Goal: Task Accomplishment & Management: Manage account settings

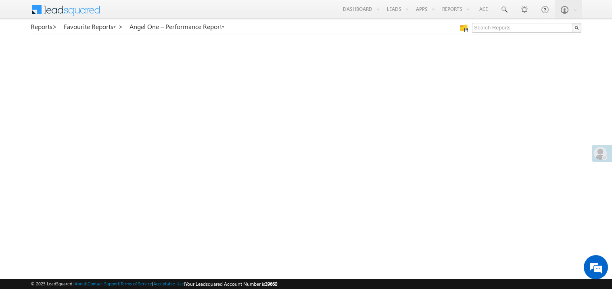
click at [600, 155] on span at bounding box center [600, 153] width 13 height 13
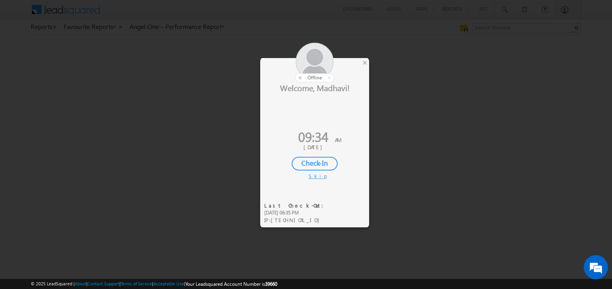
click at [312, 166] on div "Check-In" at bounding box center [315, 164] width 46 height 14
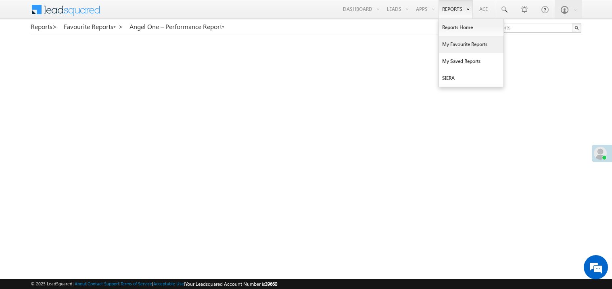
click at [450, 43] on link "My Favourite Reports" at bounding box center [471, 44] width 65 height 17
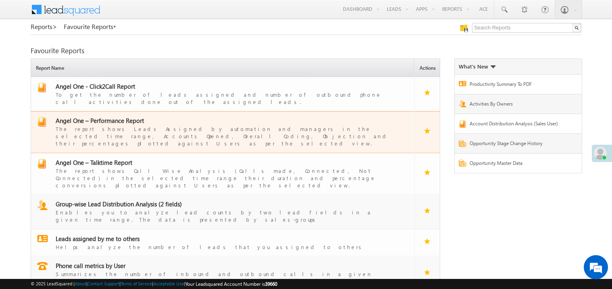
click at [108, 117] on span "Angel One – Performance Report" at bounding box center [100, 121] width 88 height 8
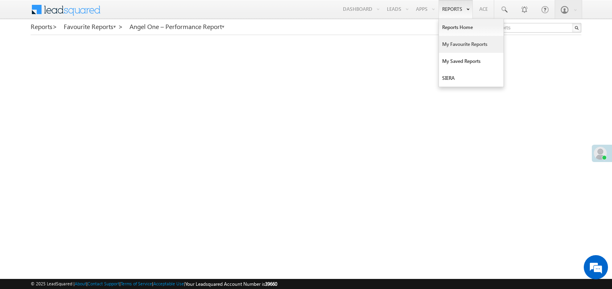
click at [455, 43] on link "My Favourite Reports" at bounding box center [471, 44] width 65 height 17
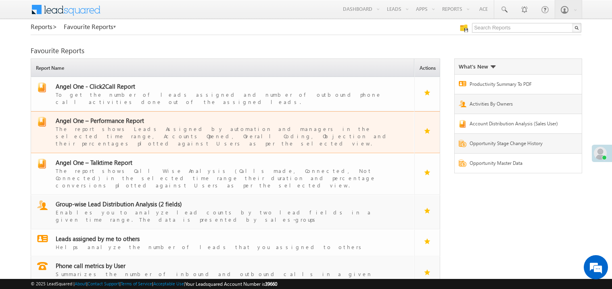
click at [117, 117] on span "Angel One – Performance Report" at bounding box center [100, 121] width 88 height 8
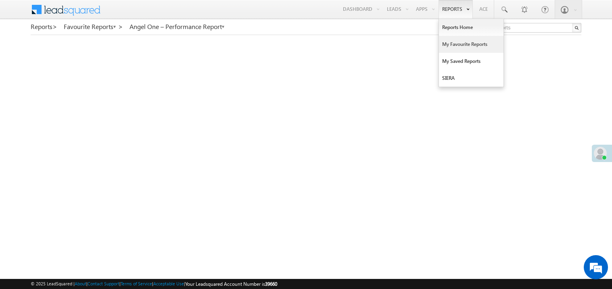
click at [449, 41] on link "My Favourite Reports" at bounding box center [471, 44] width 65 height 17
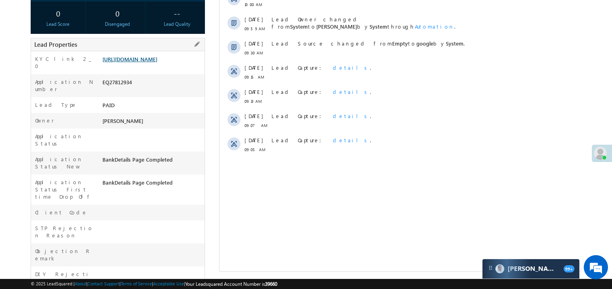
click at [153, 63] on link "[URL][DOMAIN_NAME]" at bounding box center [130, 59] width 55 height 7
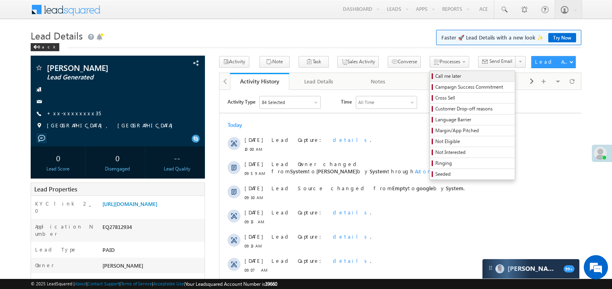
click at [436, 76] on span "Call me later" at bounding box center [474, 76] width 77 height 7
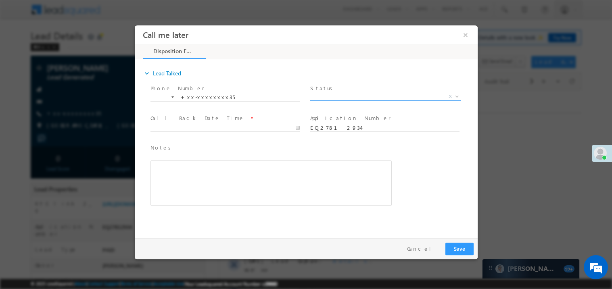
click at [332, 95] on span "X" at bounding box center [385, 96] width 151 height 8
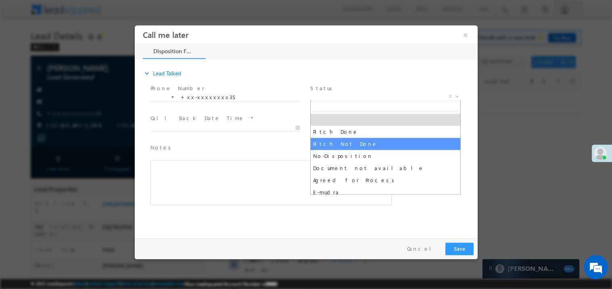
select select "Pitch Not Done"
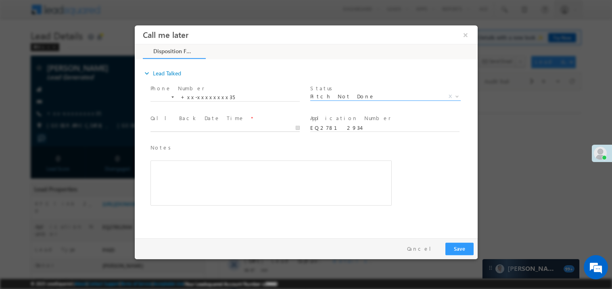
click at [186, 128] on body "Call me later ×" at bounding box center [305, 130] width 343 height 210
type input "08/26/25 10:20 AM"
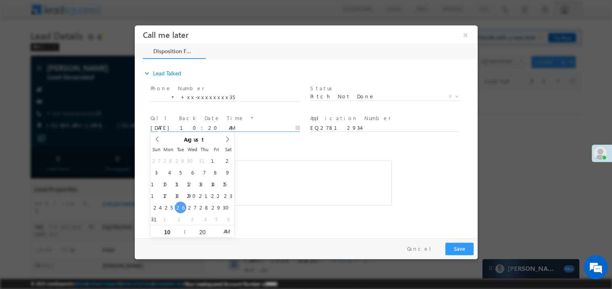
click at [309, 199] on div "Rich Text Editor, 40788eee-0fb2-11ec-a811-0adc8a9d82c2__tab1__section1__Notes__…" at bounding box center [270, 182] width 241 height 45
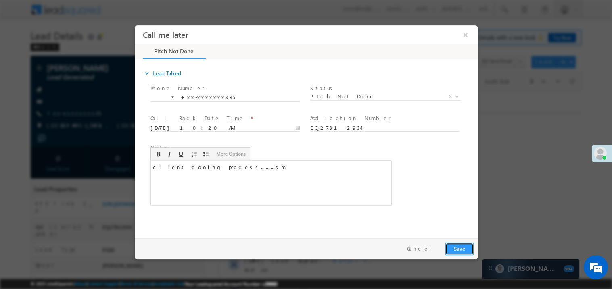
click at [464, 251] on button "Save" at bounding box center [459, 249] width 28 height 13
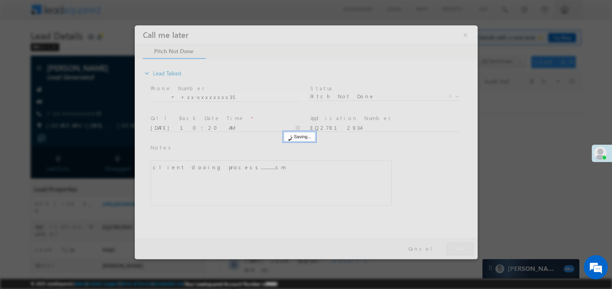
click at [464, 251] on div at bounding box center [305, 142] width 343 height 234
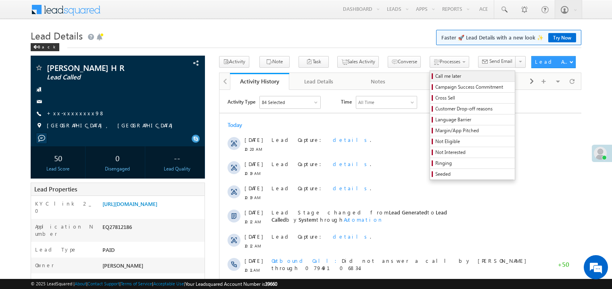
click at [436, 76] on span "Call me later" at bounding box center [474, 76] width 77 height 7
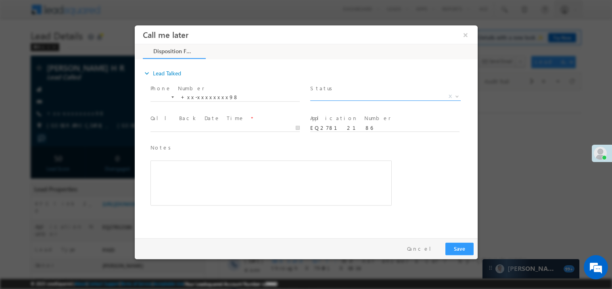
click at [336, 96] on span "X" at bounding box center [385, 96] width 151 height 8
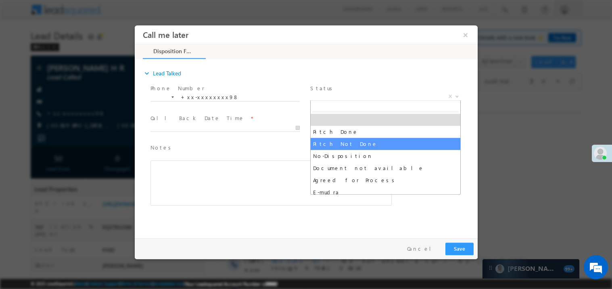
select select "Pitch Not Done"
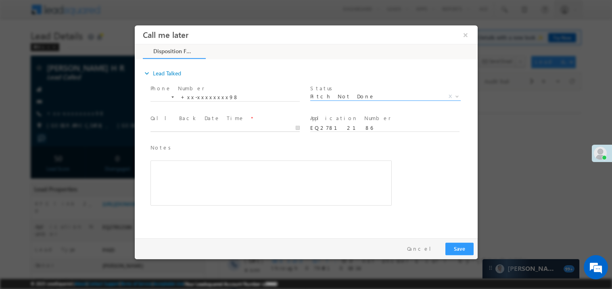
click at [190, 127] on body "Call me later ×" at bounding box center [305, 130] width 343 height 210
type input "08/26/25 10:21 AM"
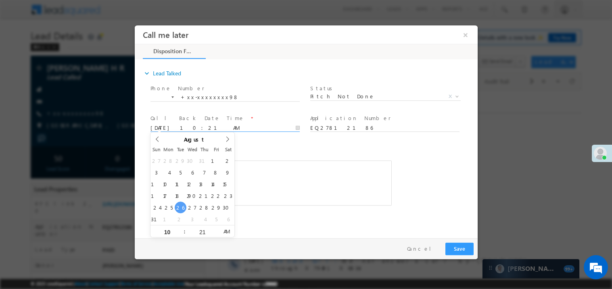
click at [334, 179] on div "Rich Text Editor, 40788eee-0fb2-11ec-a811-0adc8a9d82c2__tab1__section1__Notes__…" at bounding box center [270, 182] width 241 height 45
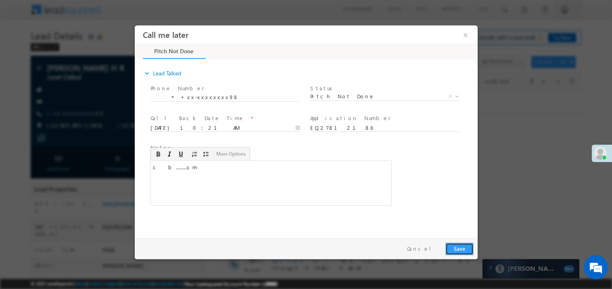
click at [461, 249] on button "Save" at bounding box center [459, 249] width 28 height 13
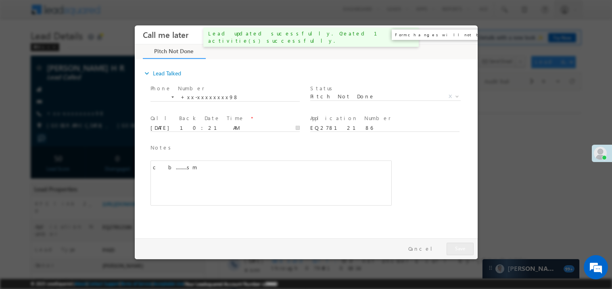
click at [469, 34] on button "×" at bounding box center [466, 34] width 14 height 15
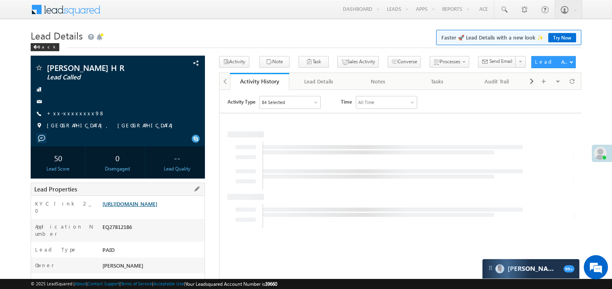
click at [154, 207] on link "https://angelbroking1-pk3em7sa.customui-test.leadsquared.com?leadId=7238b809-a0…" at bounding box center [130, 204] width 55 height 7
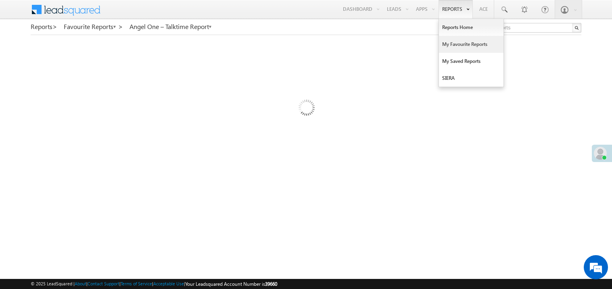
click at [454, 44] on link "My Favourite Reports" at bounding box center [471, 44] width 65 height 17
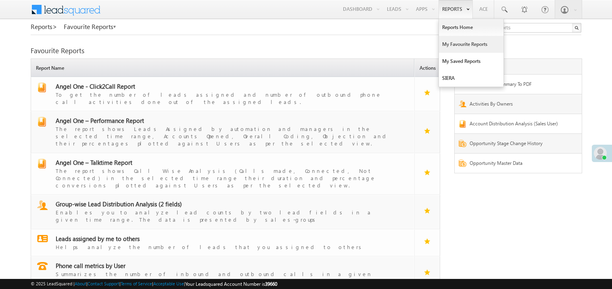
click at [450, 42] on link "My Favourite Reports" at bounding box center [471, 44] width 65 height 17
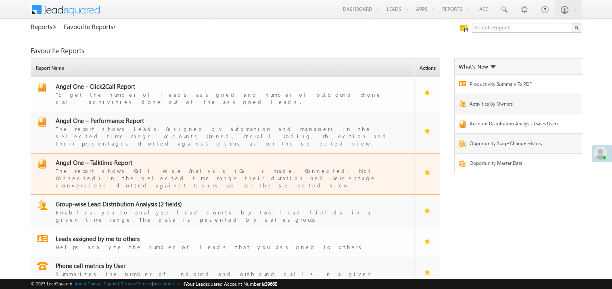
click at [119, 159] on span "Angel One – Talktime Report" at bounding box center [94, 163] width 77 height 8
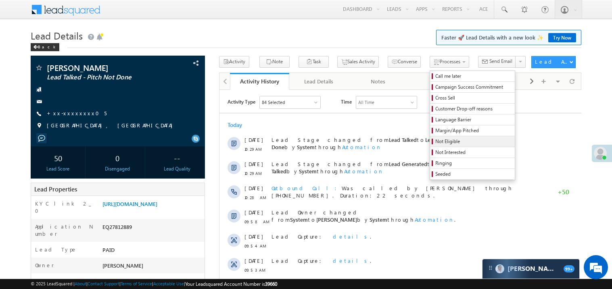
click at [436, 143] on span "Not Eligible" at bounding box center [474, 141] width 77 height 7
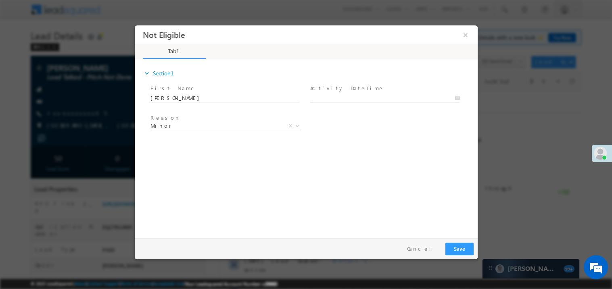
click at [344, 97] on body "Not Eligible ×" at bounding box center [305, 130] width 343 height 210
type input "08/26/25 10:30 AM"
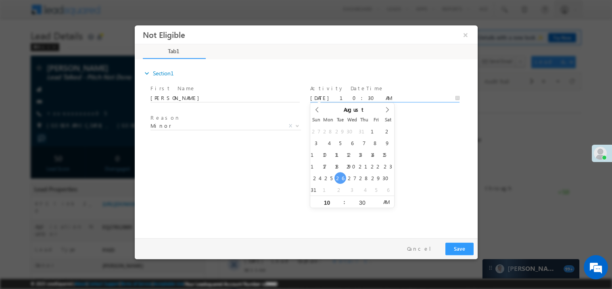
click at [232, 141] on div "Reason * Minor Existing Client Out of India DRA - FDS Termination DRA - Already…" at bounding box center [229, 127] width 160 height 30
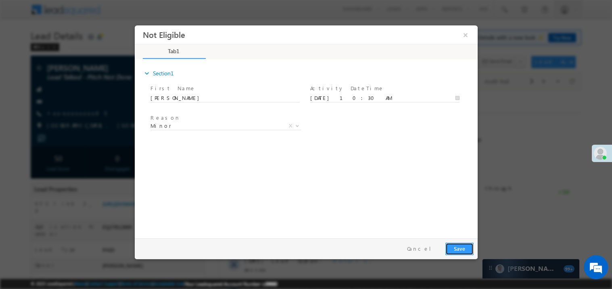
click at [467, 246] on button "Save" at bounding box center [459, 249] width 28 height 13
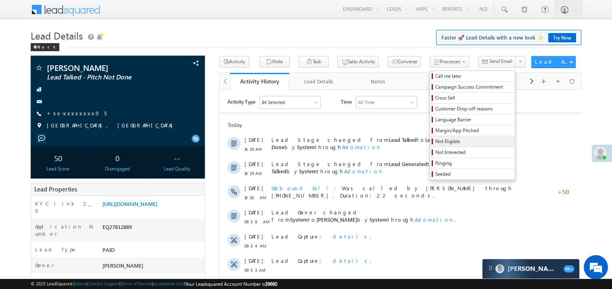
click at [443, 140] on span "Not Eligible" at bounding box center [474, 141] width 77 height 7
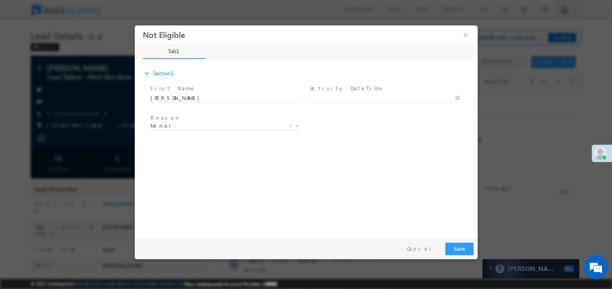
click at [346, 94] on span at bounding box center [388, 98] width 157 height 9
click at [348, 97] on body "Not Eligible ×" at bounding box center [305, 130] width 343 height 210
type input "08/26/25 10:31 AM"
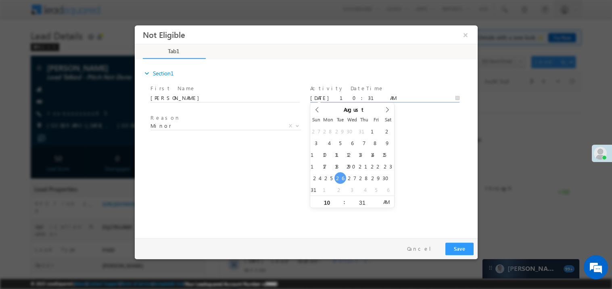
click at [444, 178] on div "expand_more Section1 First Name *" at bounding box center [307, 147] width 339 height 174
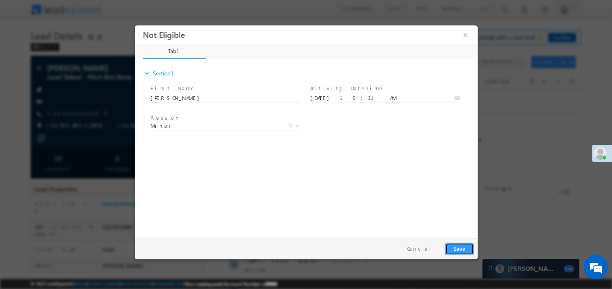
click at [460, 251] on button "Save" at bounding box center [459, 249] width 28 height 13
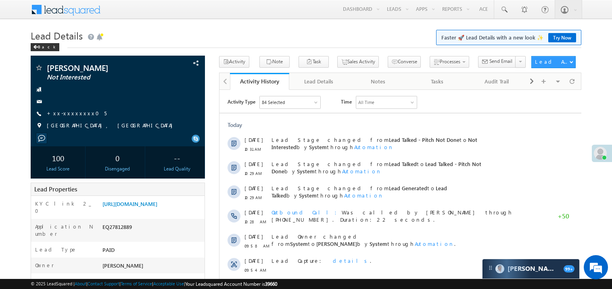
click at [460, 253] on div "Lead Capture: details ." at bounding box center [404, 265] width 266 height 24
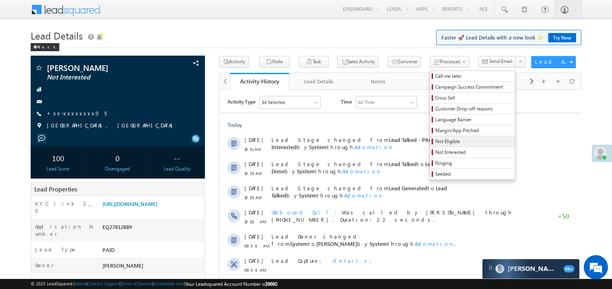
click at [436, 144] on span "Not Eligible" at bounding box center [474, 141] width 77 height 7
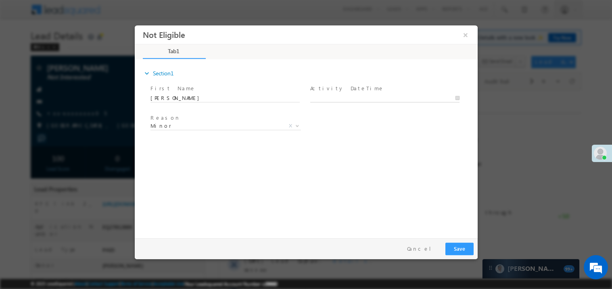
click at [337, 94] on input "text" at bounding box center [384, 98] width 149 height 8
type input "08/26/25 10:49 AM"
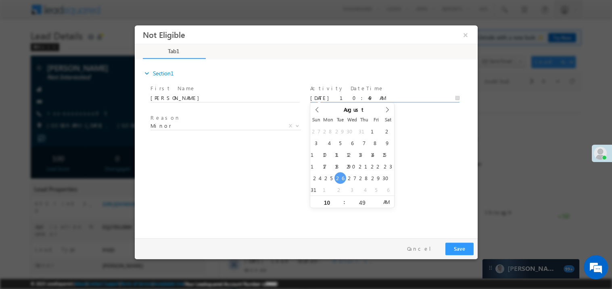
click at [137, 124] on div "expand_more Section1 First Name *" at bounding box center [305, 147] width 343 height 174
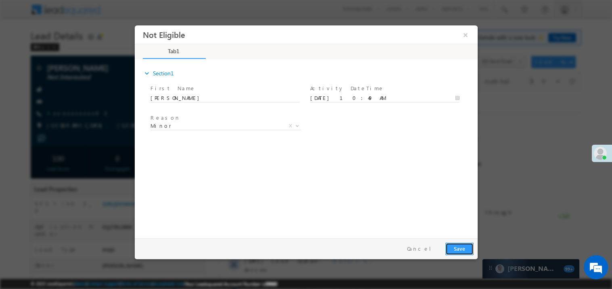
click at [462, 248] on button "Save" at bounding box center [459, 249] width 28 height 13
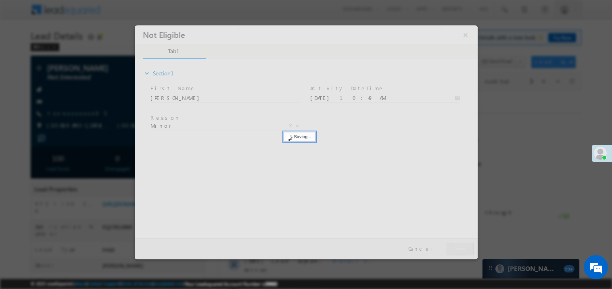
click at [462, 248] on div at bounding box center [305, 142] width 343 height 234
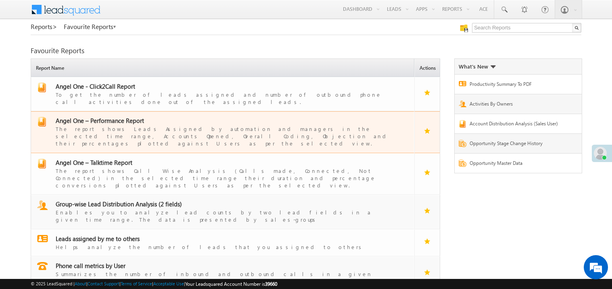
click at [108, 117] on span "Angel One – Performance Report" at bounding box center [100, 121] width 88 height 8
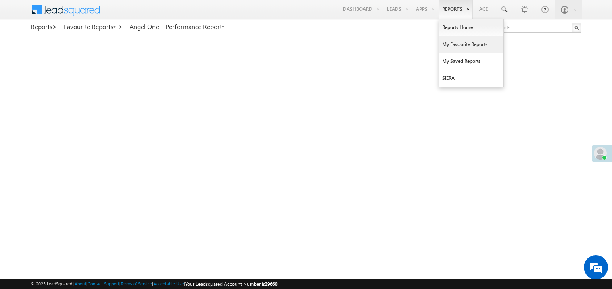
click at [453, 45] on link "My Favourite Reports" at bounding box center [471, 44] width 65 height 17
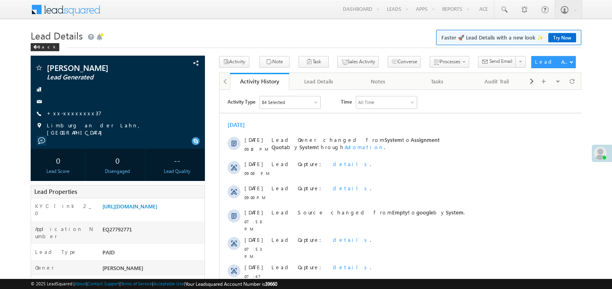
click at [86, 105] on div at bounding box center [118, 102] width 166 height 8
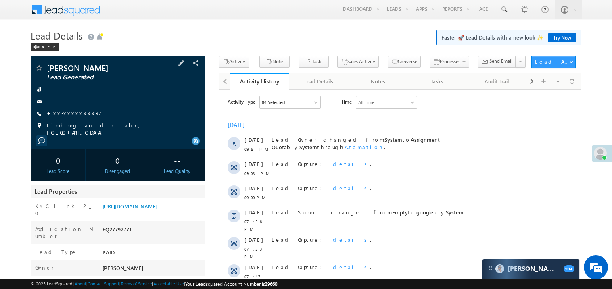
click at [69, 113] on link "+xx-xxxxxxxx37" at bounding box center [74, 113] width 55 height 7
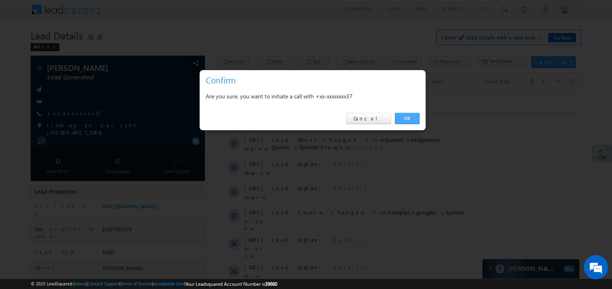
click at [404, 117] on link "OK" at bounding box center [407, 118] width 25 height 11
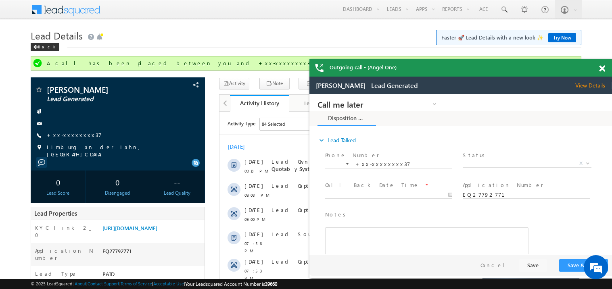
click at [606, 68] on div at bounding box center [606, 67] width 11 height 16
click at [602, 68] on span at bounding box center [602, 68] width 6 height 7
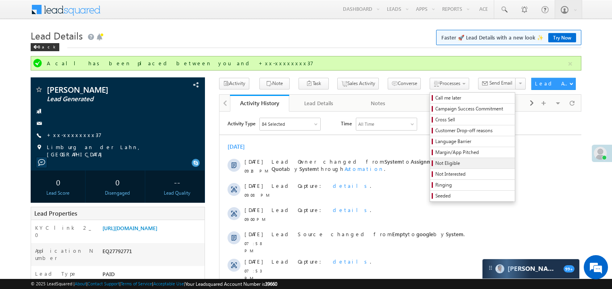
click at [436, 165] on span "Not Eligible" at bounding box center [474, 163] width 77 height 7
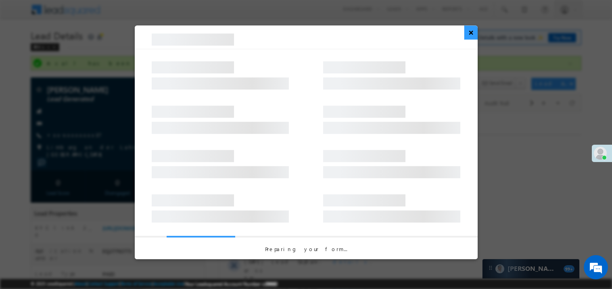
click at [472, 34] on button "×" at bounding box center [471, 32] width 13 height 14
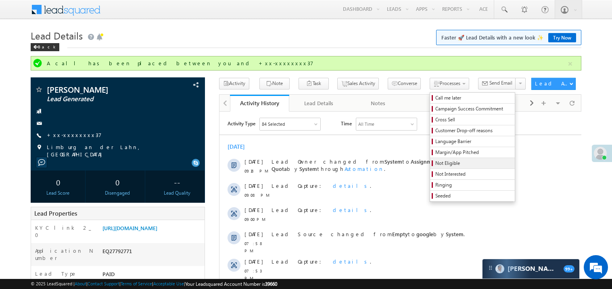
click at [436, 165] on span "Not Eligible" at bounding box center [474, 163] width 77 height 7
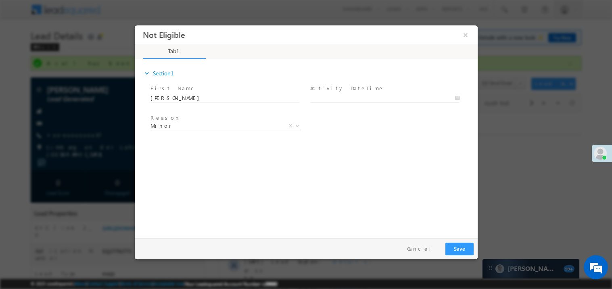
click at [342, 99] on body "Not Eligible ×" at bounding box center [305, 130] width 343 height 210
type input "08/26/25 10:58 AM"
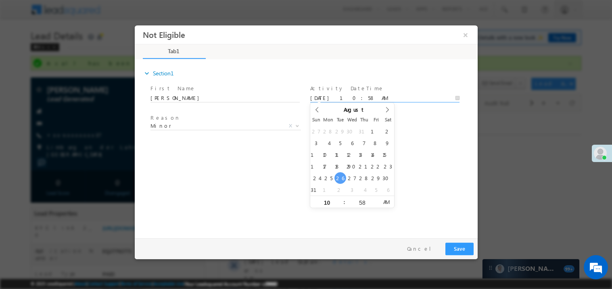
click at [251, 176] on div "expand_more Section1 First Name *" at bounding box center [307, 147] width 339 height 174
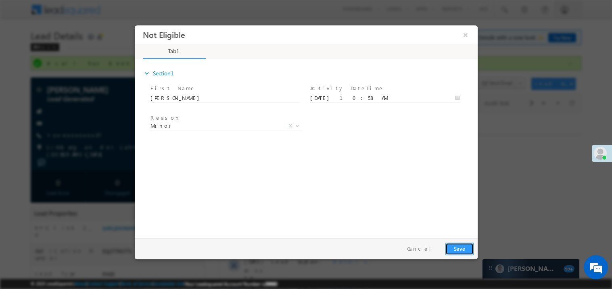
click at [463, 246] on button "Save" at bounding box center [459, 249] width 28 height 13
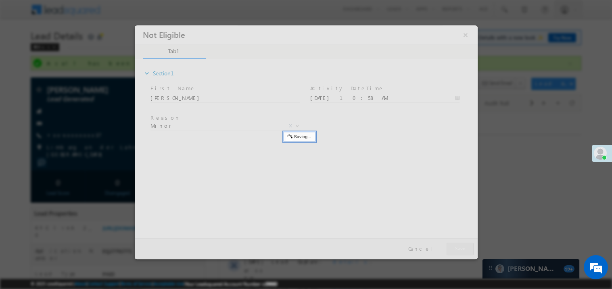
click at [463, 246] on div at bounding box center [305, 142] width 343 height 234
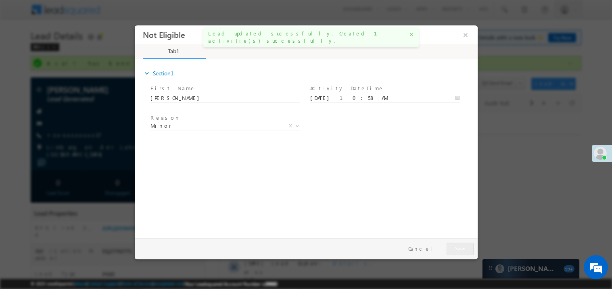
click at [427, 118] on div "Reason * Minor Existing Client Out of India DRA - FDS Termination DRA - Already…" at bounding box center [313, 127] width 329 height 30
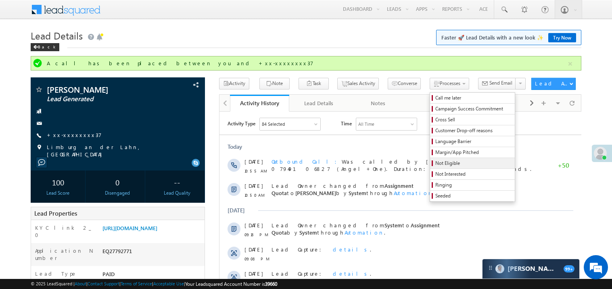
click at [436, 165] on span "Not Eligible" at bounding box center [474, 163] width 77 height 7
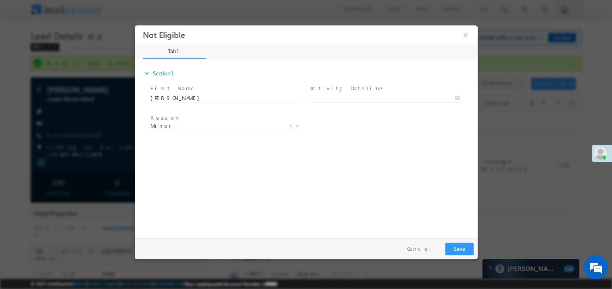
click at [328, 95] on body "Not Eligible ×" at bounding box center [305, 130] width 343 height 210
type input "08/26/25 10:58 AM"
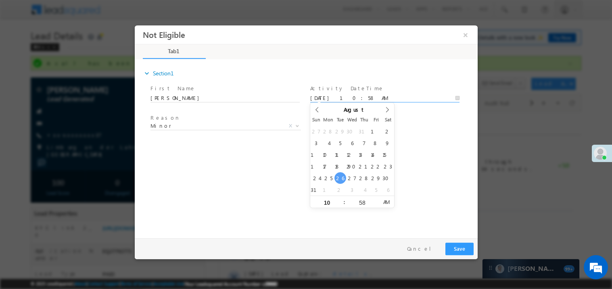
click at [233, 210] on div "expand_more Section1 First Name *" at bounding box center [307, 147] width 339 height 174
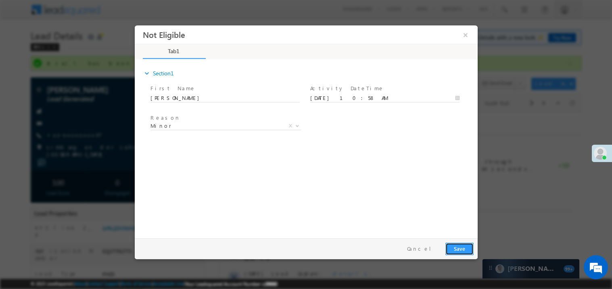
click at [458, 244] on button "Save" at bounding box center [459, 249] width 28 height 13
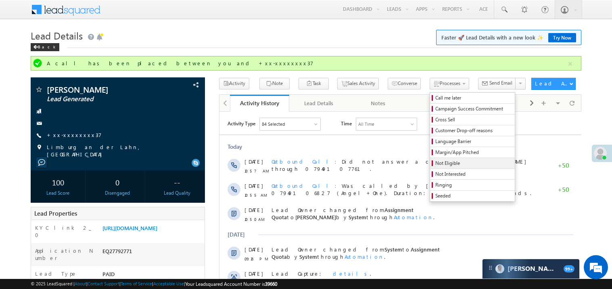
click at [446, 166] on span "Not Eligible" at bounding box center [474, 163] width 77 height 7
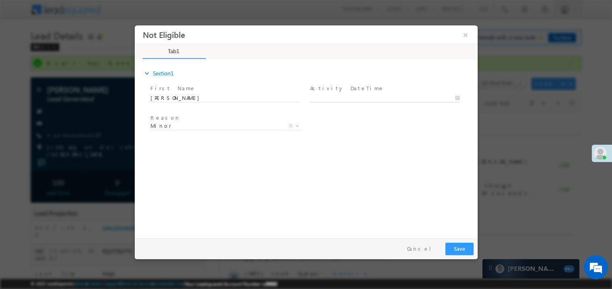
click at [330, 99] on body "Not Eligible ×" at bounding box center [305, 130] width 343 height 210
type input "08/26/25 10:58 AM"
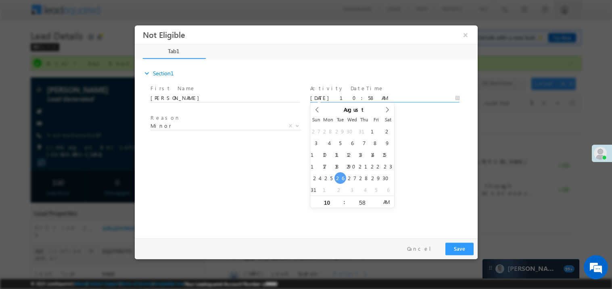
click at [281, 178] on div "expand_more Section1 First Name *" at bounding box center [307, 147] width 339 height 174
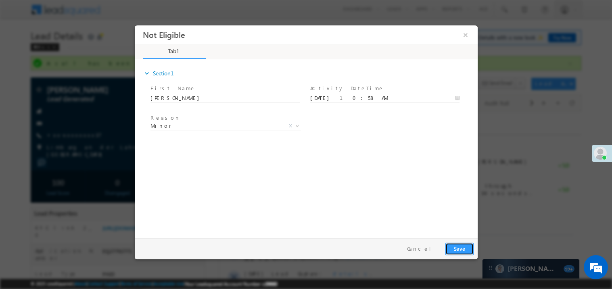
click at [465, 252] on button "Save" at bounding box center [459, 249] width 28 height 13
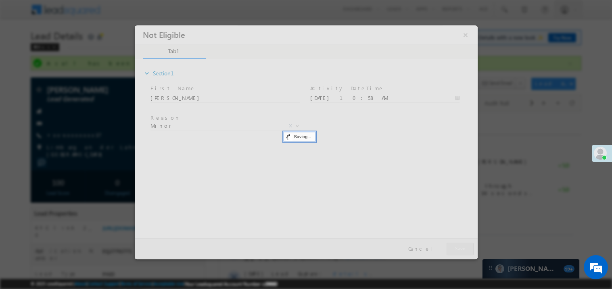
click at [465, 252] on div at bounding box center [305, 142] width 343 height 234
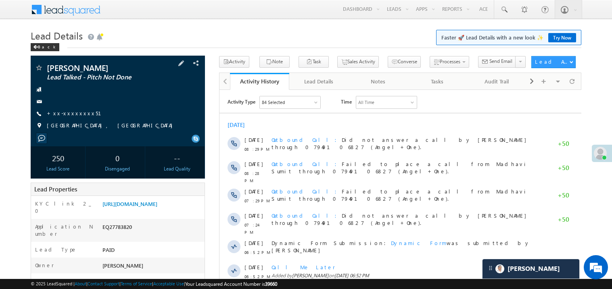
click at [84, 112] on div "+xx-xxxxxxxx51" at bounding box center [118, 114] width 166 height 8
click at [79, 115] on link "+xx-xxxxxxxx51" at bounding box center [79, 113] width 64 height 7
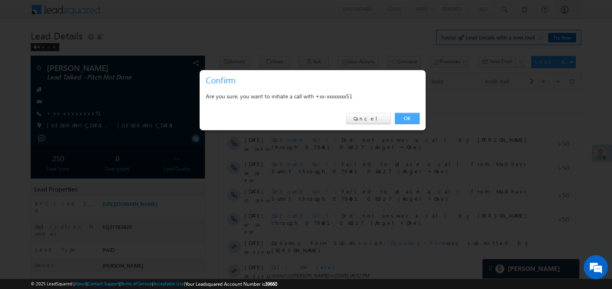
click at [411, 119] on link "OK" at bounding box center [407, 118] width 25 height 11
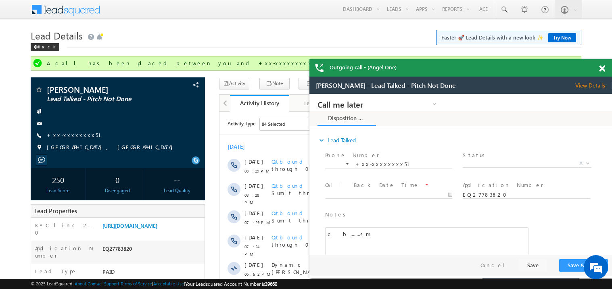
click at [601, 68] on span at bounding box center [602, 68] width 6 height 7
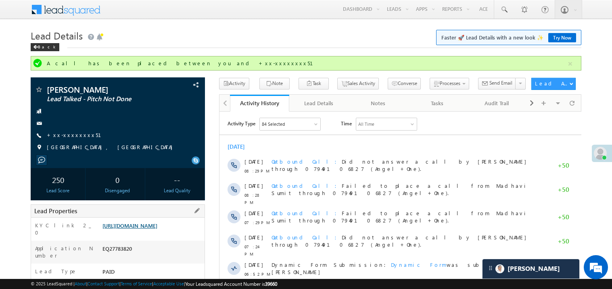
click at [149, 229] on link "[URL][DOMAIN_NAME]" at bounding box center [130, 225] width 55 height 7
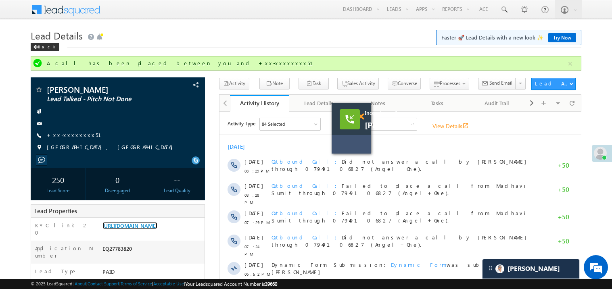
click at [363, 119] on span at bounding box center [361, 116] width 6 height 7
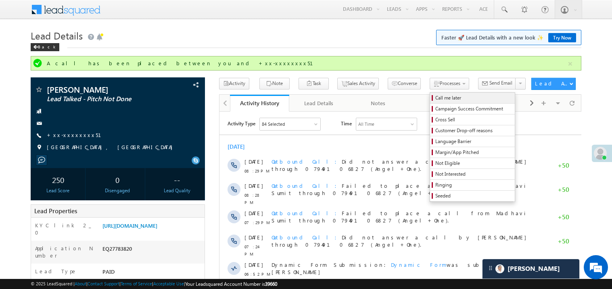
click at [436, 98] on span "Call me later" at bounding box center [474, 97] width 77 height 7
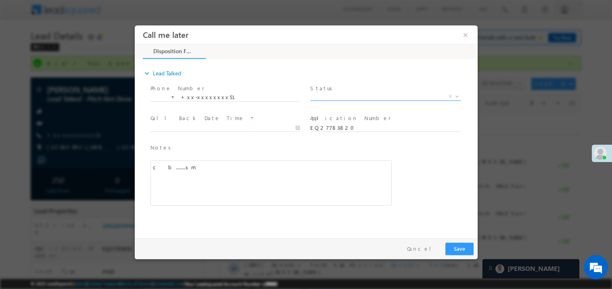
click at [320, 96] on span "X" at bounding box center [385, 96] width 151 height 8
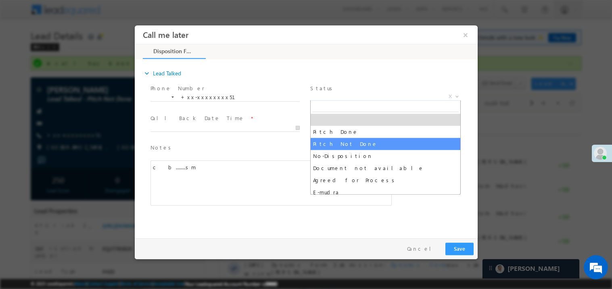
select select "Pitch Not Done"
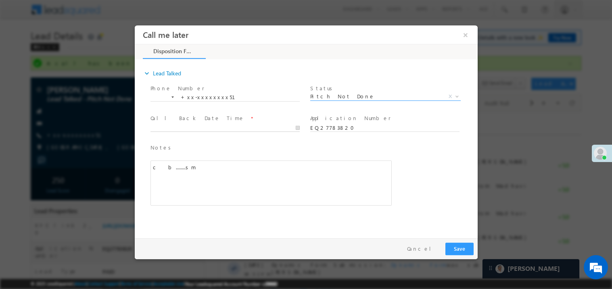
click at [188, 130] on body "Call me later ×" at bounding box center [305, 130] width 343 height 210
type input "08/26/25 11:11 AM"
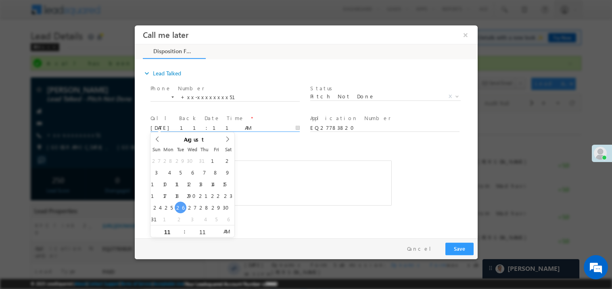
click at [283, 179] on div "c b........sm" at bounding box center [270, 182] width 241 height 45
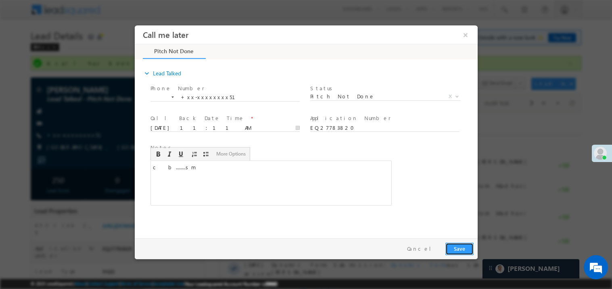
click at [465, 247] on button "Save" at bounding box center [459, 249] width 28 height 13
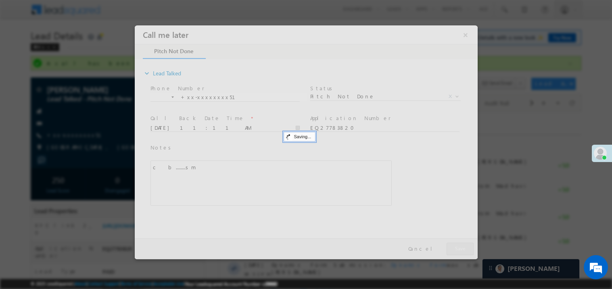
click at [465, 247] on div at bounding box center [305, 142] width 343 height 234
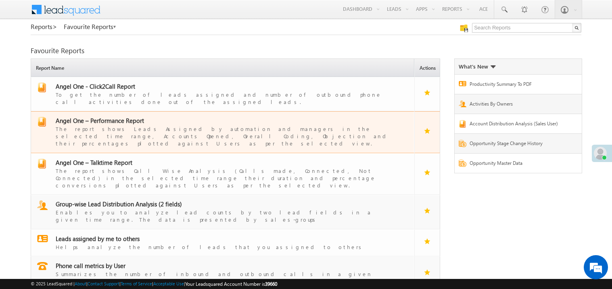
click at [101, 117] on span "Angel One – Performance Report" at bounding box center [100, 121] width 88 height 8
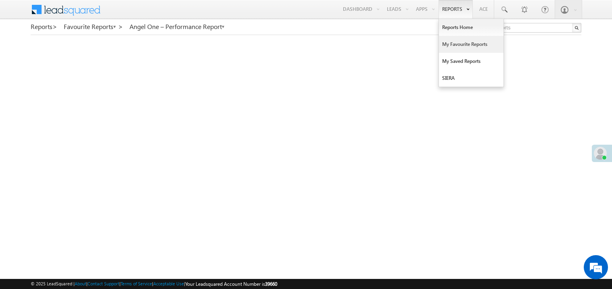
click at [452, 44] on link "My Favourite Reports" at bounding box center [471, 44] width 65 height 17
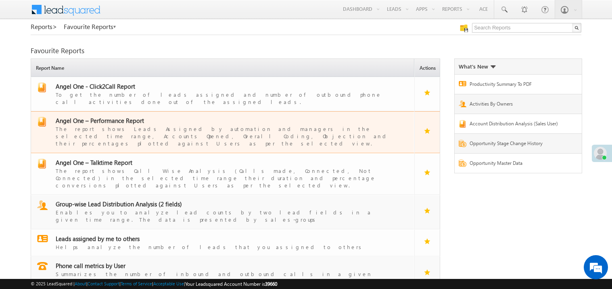
click at [113, 117] on span "Angel One – Performance Report" at bounding box center [100, 121] width 88 height 8
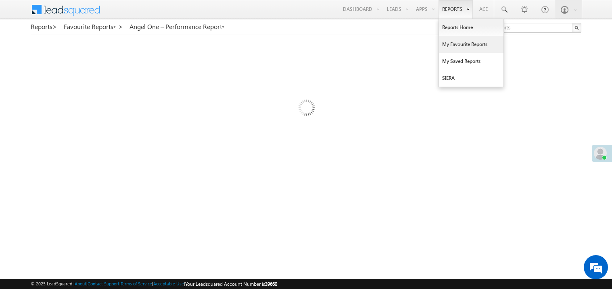
click at [454, 44] on link "My Favourite Reports" at bounding box center [471, 44] width 65 height 17
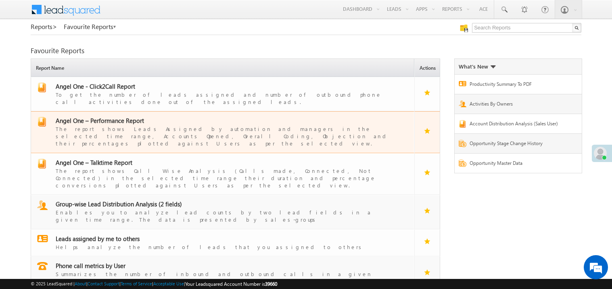
click at [112, 117] on span "Angel One – Performance Report" at bounding box center [100, 121] width 88 height 8
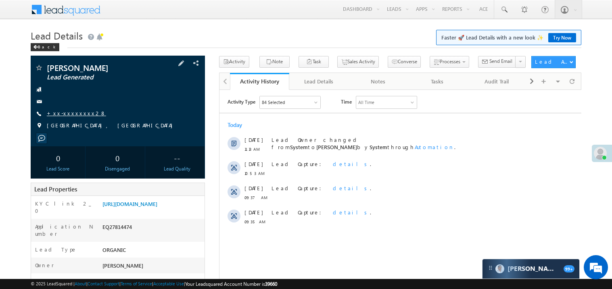
click at [70, 114] on link "+xx-xxxxxxxx28" at bounding box center [76, 113] width 59 height 7
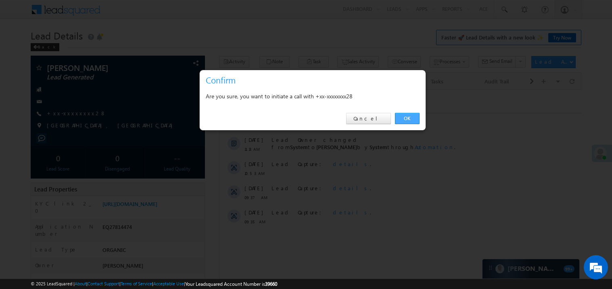
click at [413, 119] on link "OK" at bounding box center [407, 118] width 25 height 11
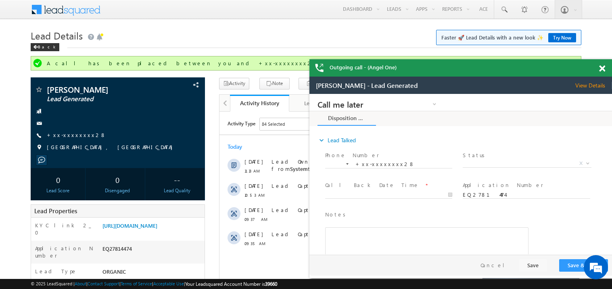
click at [605, 71] on div at bounding box center [606, 67] width 11 height 16
click at [601, 65] on span at bounding box center [602, 68] width 6 height 7
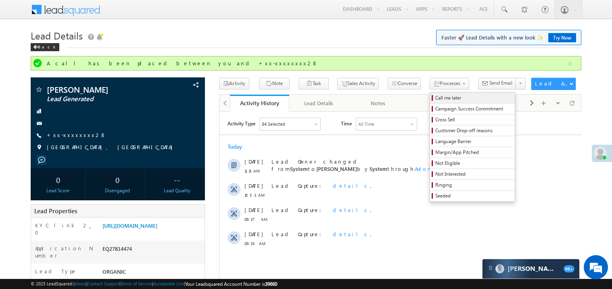
click at [436, 96] on span "Call me later" at bounding box center [474, 97] width 77 height 7
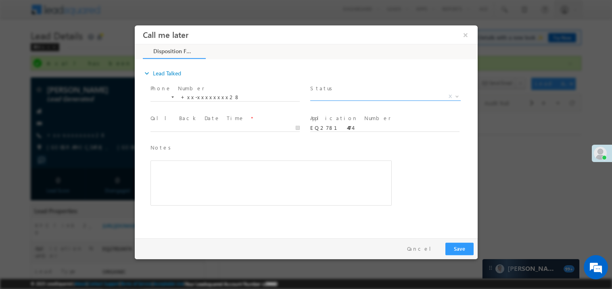
click at [341, 93] on span "X" at bounding box center [385, 96] width 151 height 8
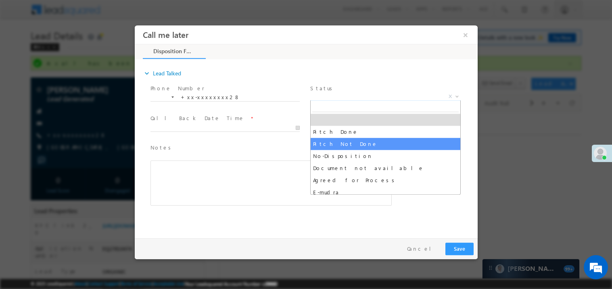
select select "Pitch Not Done"
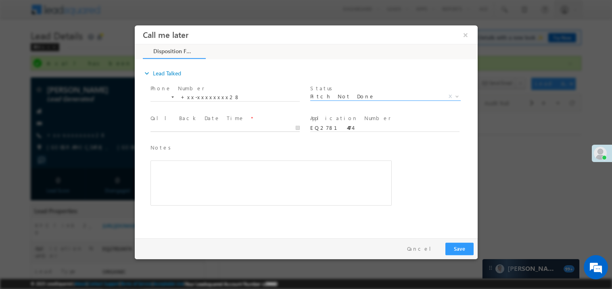
click at [166, 126] on body "Call me later ×" at bounding box center [305, 130] width 343 height 210
type input "08/26/25 11:15 AM"
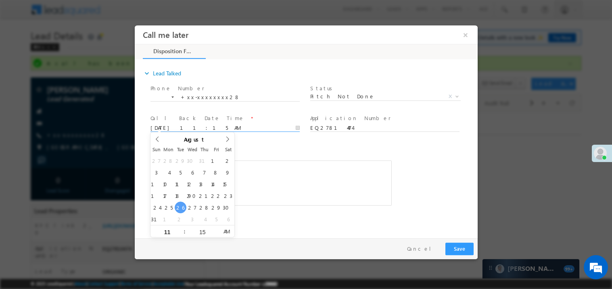
click at [263, 183] on div "Rich Text Editor, 40788eee-0fb2-11ec-a811-0adc8a9d82c2__tab1__section1__Notes__…" at bounding box center [270, 182] width 241 height 45
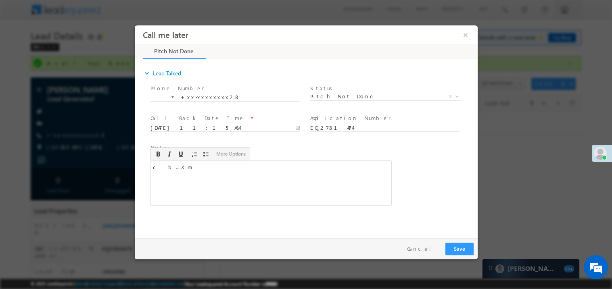
click at [460, 238] on div "Pay & Save Save Cancel" at bounding box center [307, 248] width 347 height 21
click at [458, 248] on button "Save" at bounding box center [459, 249] width 28 height 13
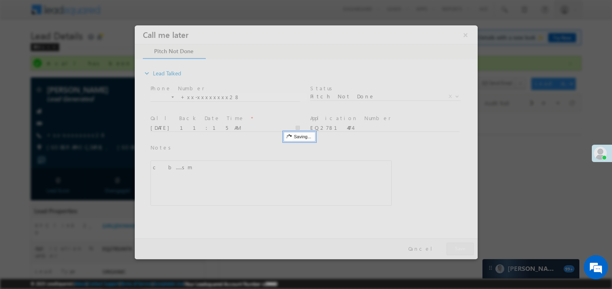
click at [458, 248] on div at bounding box center [305, 142] width 343 height 234
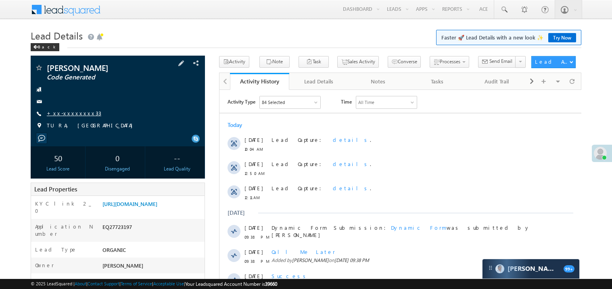
click at [72, 115] on link "+xx-xxxxxxxx33" at bounding box center [74, 113] width 54 height 7
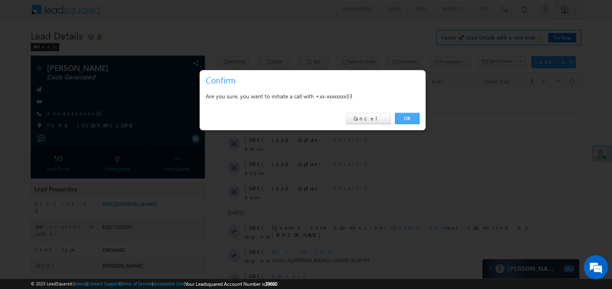
click at [405, 115] on link "OK" at bounding box center [407, 118] width 25 height 11
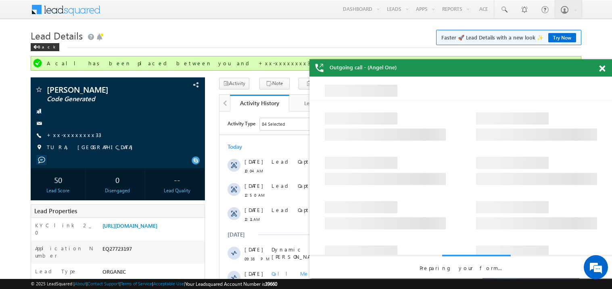
click at [604, 69] on span at bounding box center [602, 68] width 6 height 7
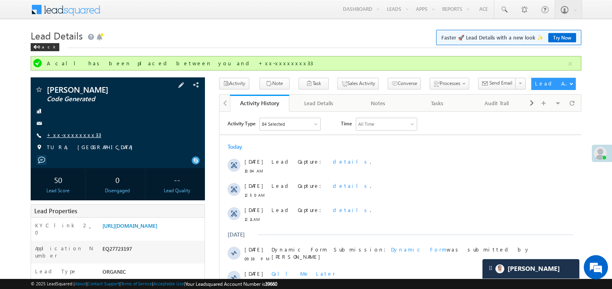
click at [71, 136] on link "+xx-xxxxxxxx33" at bounding box center [74, 135] width 54 height 7
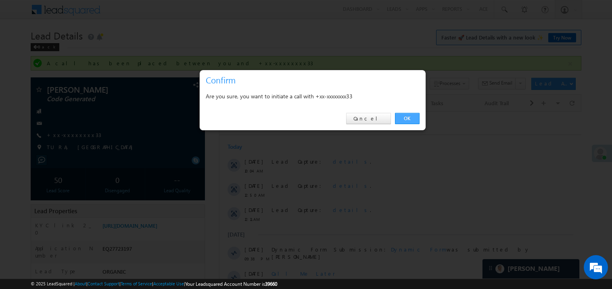
click at [410, 117] on link "OK" at bounding box center [407, 118] width 25 height 11
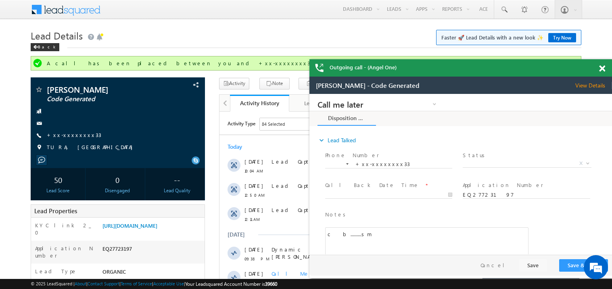
click at [604, 70] on span at bounding box center [602, 68] width 6 height 7
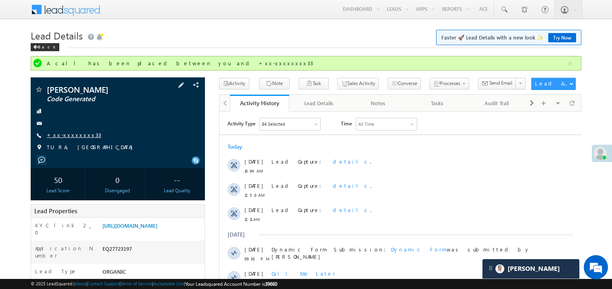
click at [78, 134] on link "+xx-xxxxxxxx33" at bounding box center [74, 135] width 54 height 7
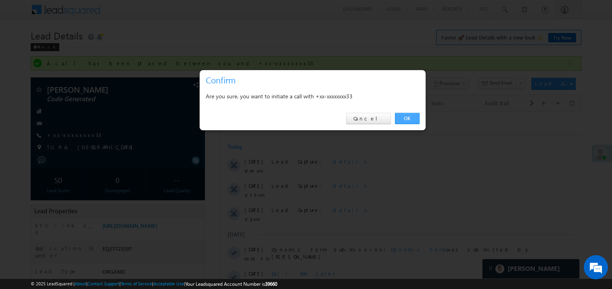
click at [408, 120] on link "OK" at bounding box center [407, 118] width 25 height 11
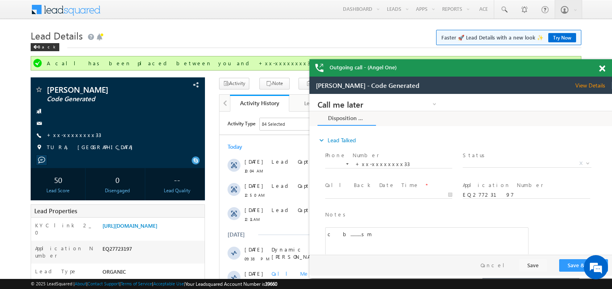
click at [605, 69] on span at bounding box center [602, 68] width 6 height 7
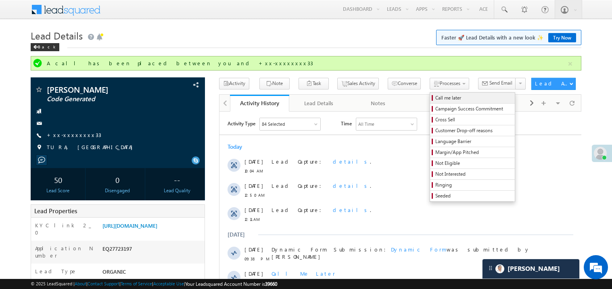
click at [436, 99] on span "Call me later" at bounding box center [474, 97] width 77 height 7
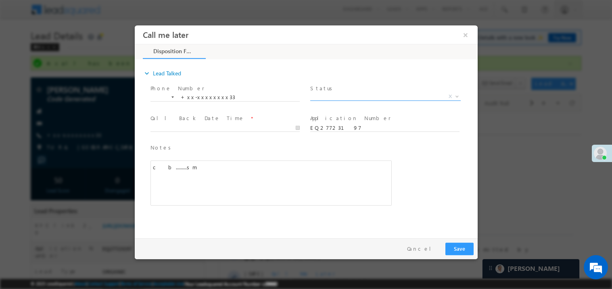
click at [326, 94] on span "X" at bounding box center [385, 96] width 151 height 8
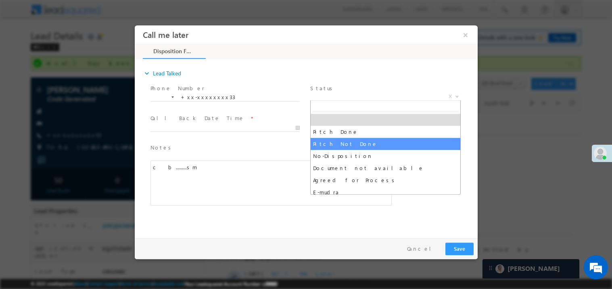
select select "Pitch Not Done"
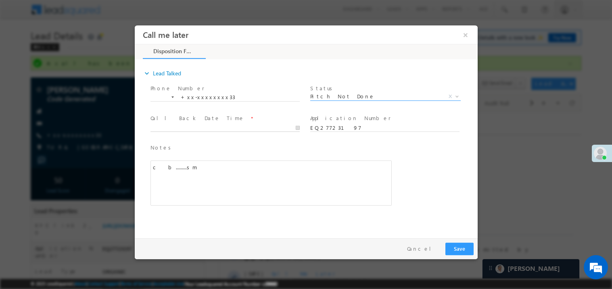
click at [191, 128] on body "Call me later ×" at bounding box center [305, 130] width 343 height 210
type input "08/26/25 11:49 AM"
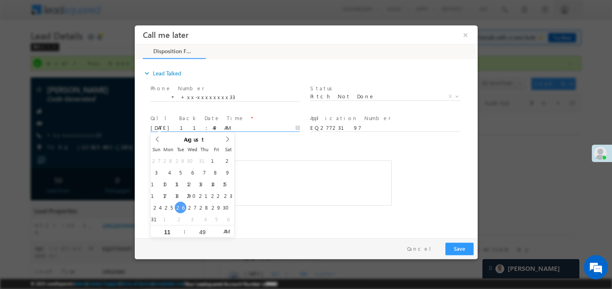
click at [294, 176] on div "c b.........sm" at bounding box center [270, 182] width 241 height 45
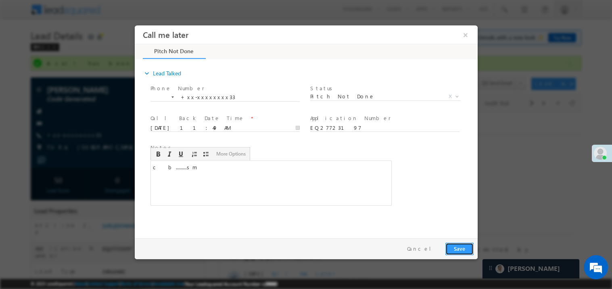
click at [459, 249] on button "Save" at bounding box center [459, 249] width 28 height 13
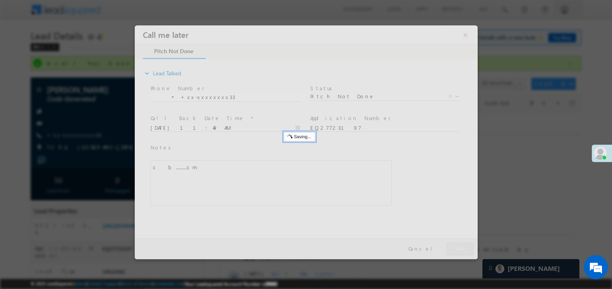
click at [459, 249] on div at bounding box center [305, 142] width 343 height 234
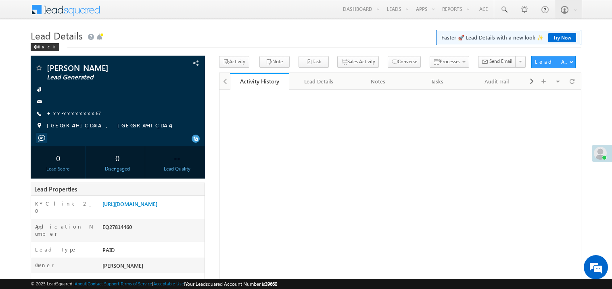
click at [72, 112] on link "+xx-xxxxxxxx67" at bounding box center [74, 113] width 54 height 7
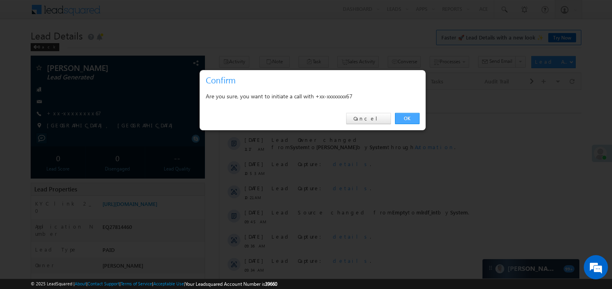
click at [403, 117] on link "OK" at bounding box center [407, 118] width 25 height 11
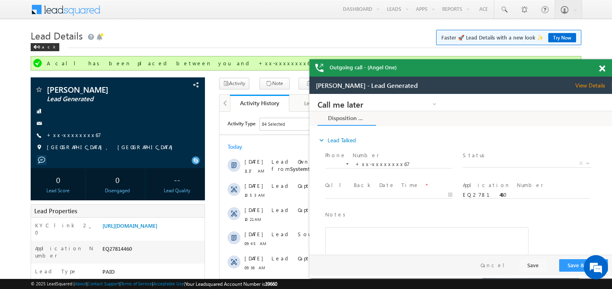
click at [604, 66] on span at bounding box center [602, 68] width 6 height 7
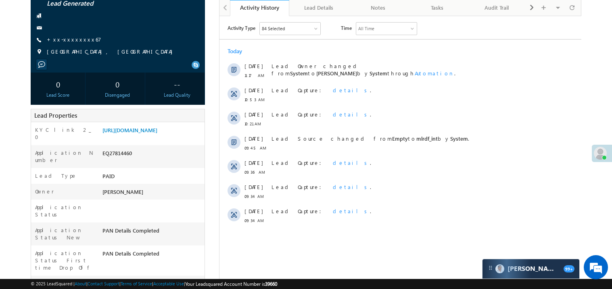
scroll to position [96, 0]
click at [138, 133] on link "[URL][DOMAIN_NAME]" at bounding box center [130, 129] width 55 height 7
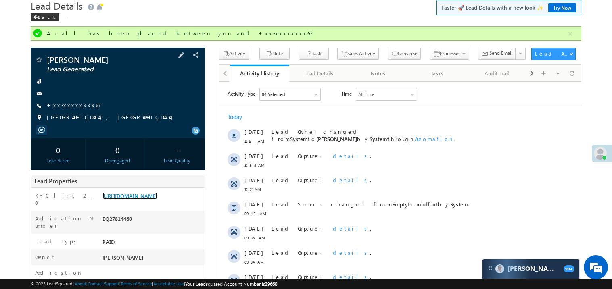
scroll to position [0, 0]
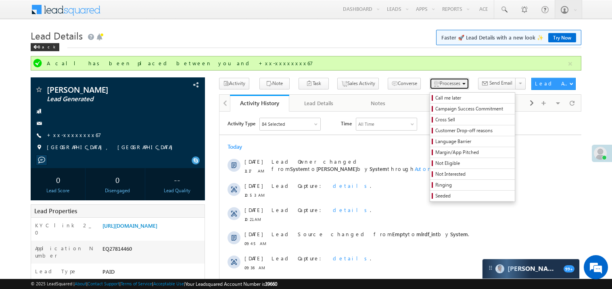
click at [440, 86] on span "Processes" at bounding box center [450, 83] width 21 height 6
click at [436, 99] on span "Call me later" at bounding box center [474, 97] width 77 height 7
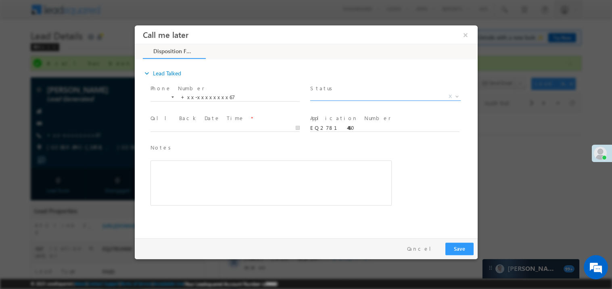
click at [340, 95] on span "X" at bounding box center [385, 96] width 151 height 8
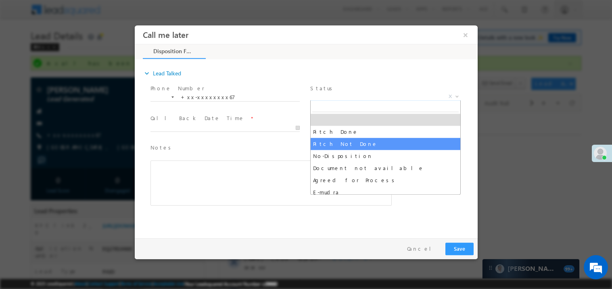
select select "Pitch Not Done"
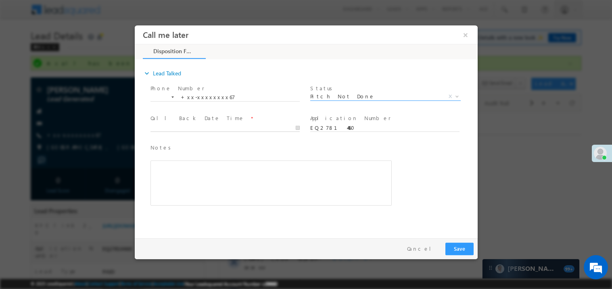
click at [170, 130] on body "Call me later ×" at bounding box center [305, 130] width 343 height 210
type input "08/26/25 11:29 AM"
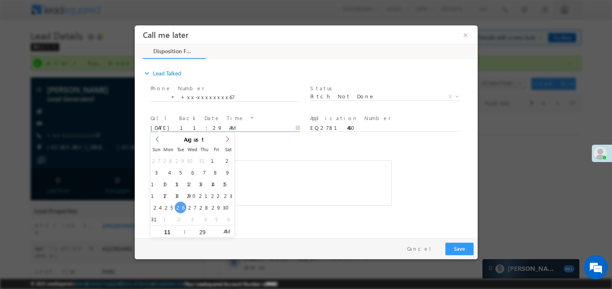
click at [253, 164] on div "Rich Text Editor, 40788eee-0fb2-11ec-a811-0adc8a9d82c2__tab1__section1__Notes__…" at bounding box center [270, 182] width 241 height 45
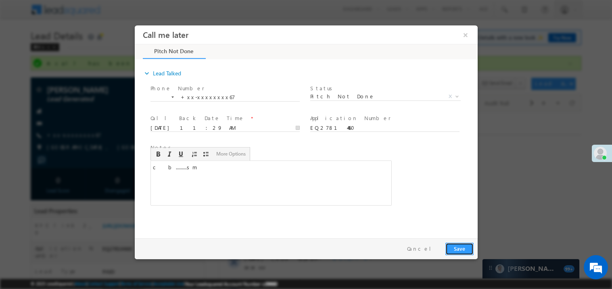
click at [459, 246] on button "Save" at bounding box center [459, 249] width 28 height 13
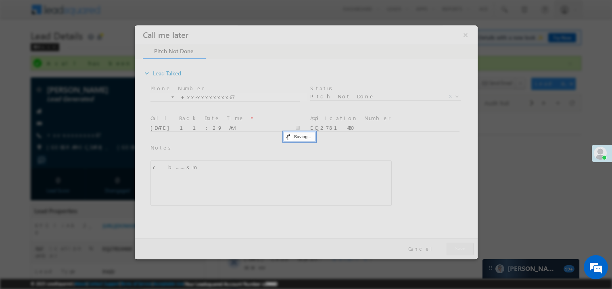
click at [459, 246] on div at bounding box center [305, 142] width 343 height 234
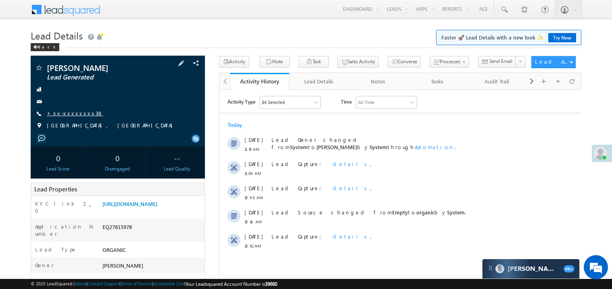
click at [76, 112] on link "+xx-xxxxxxxx38" at bounding box center [75, 113] width 57 height 7
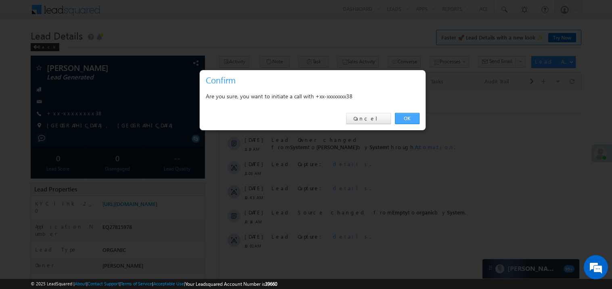
click at [403, 116] on link "OK" at bounding box center [407, 118] width 25 height 11
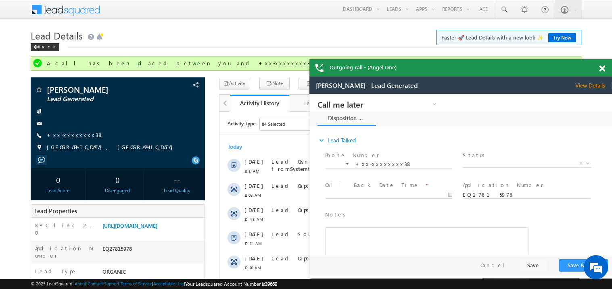
click at [604, 69] on span at bounding box center [602, 68] width 6 height 7
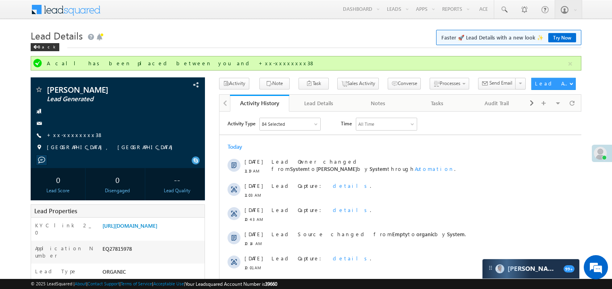
click at [321, 40] on h1 "Lead Details Faster 🚀 Lead Details with a new look ✨ Try Now" at bounding box center [306, 35] width 551 height 16
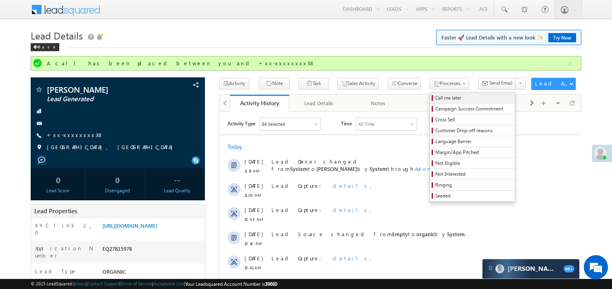
click at [436, 98] on span "Call me later" at bounding box center [474, 97] width 77 height 7
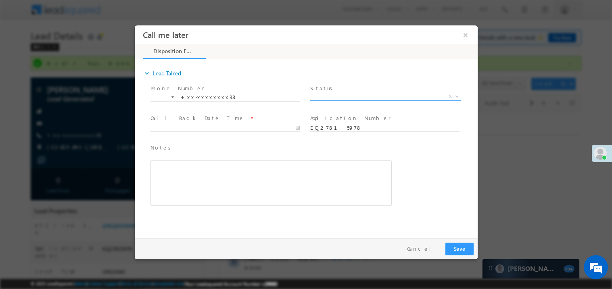
click at [329, 94] on span "X" at bounding box center [385, 96] width 151 height 8
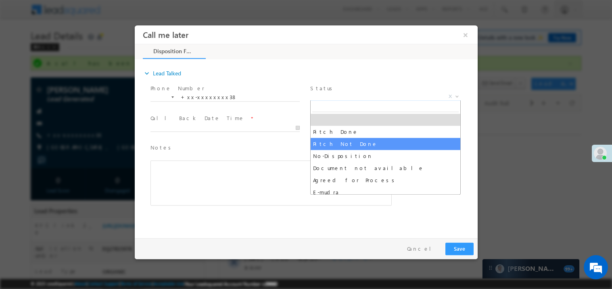
select select "Pitch Not Done"
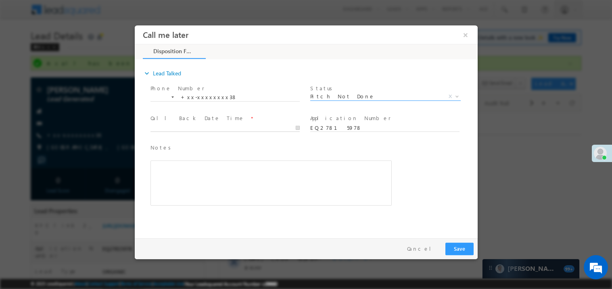
click at [187, 130] on body "Call me later ×" at bounding box center [305, 130] width 343 height 210
type input "08/26/25 11:34 AM"
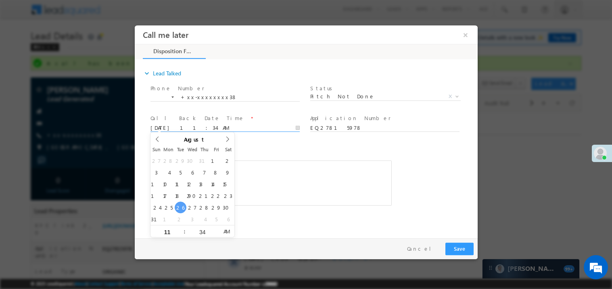
click at [273, 154] on div "Notes * Editor toolbars Basic Styles Bold Italic Underline Paragraph Insert/Rem…" at bounding box center [270, 174] width 241 height 63
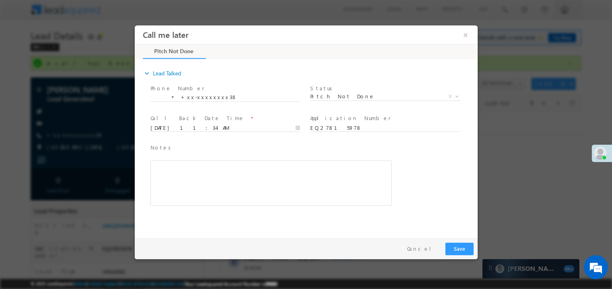
click at [243, 177] on div "Rich Text Editor, 40788eee-0fb2-11ec-a811-0adc8a9d82c2__tab1__section1__Notes__…" at bounding box center [270, 182] width 241 height 45
click at [254, 182] on div "Rich Text Editor, 40788eee-0fb2-11ec-a811-0adc8a9d82c2__tab1__section1__Notes__…" at bounding box center [270, 182] width 241 height 45
click at [327, 91] on span "Status *" at bounding box center [384, 88] width 149 height 9
click at [327, 94] on span "Pitch Not Done" at bounding box center [375, 95] width 131 height 7
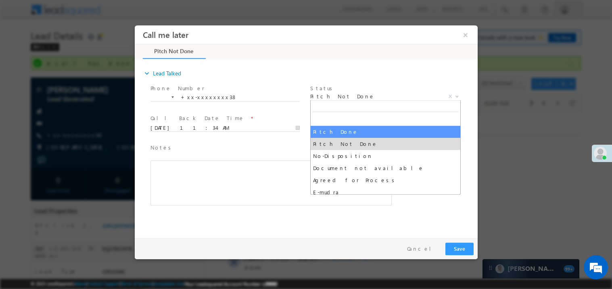
select select "Pitch Done"
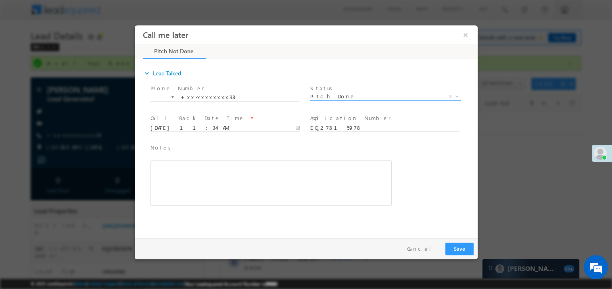
click at [186, 170] on div "Rich Text Editor, 40788eee-0fb2-11ec-a811-0adc8a9d82c2__tab1__section1__Notes__…" at bounding box center [270, 182] width 241 height 45
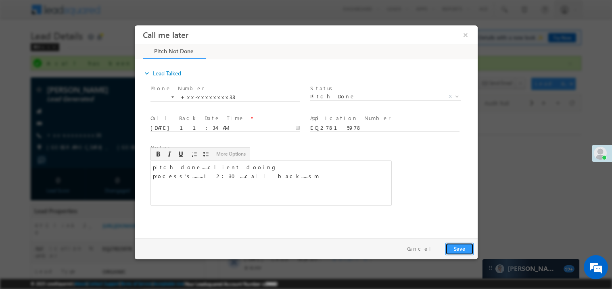
click at [465, 248] on button "Save" at bounding box center [459, 249] width 28 height 13
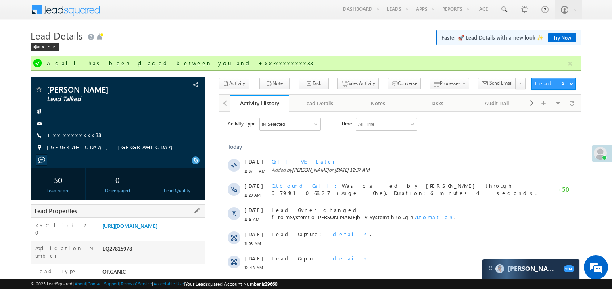
click at [120, 256] on div "EQ27815978" at bounding box center [153, 250] width 104 height 11
copy div "EQ27815978"
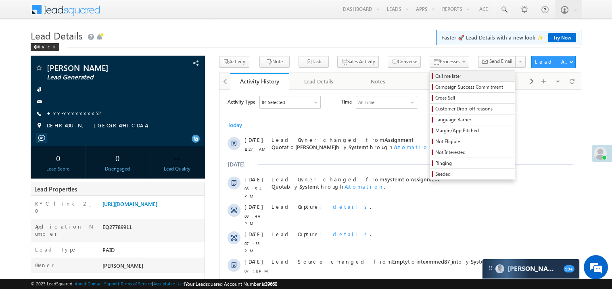
click at [436, 75] on span "Call me later" at bounding box center [474, 76] width 77 height 7
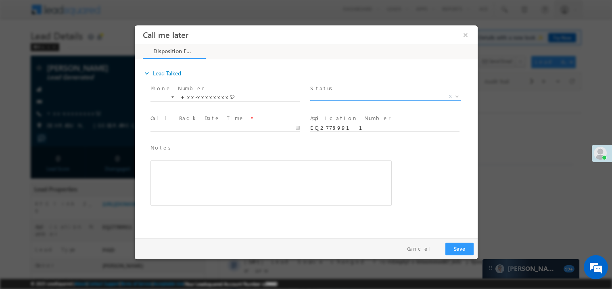
click at [332, 96] on span "X" at bounding box center [385, 96] width 151 height 8
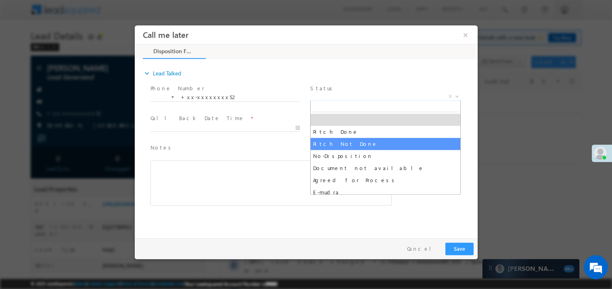
select select "Pitch Not Done"
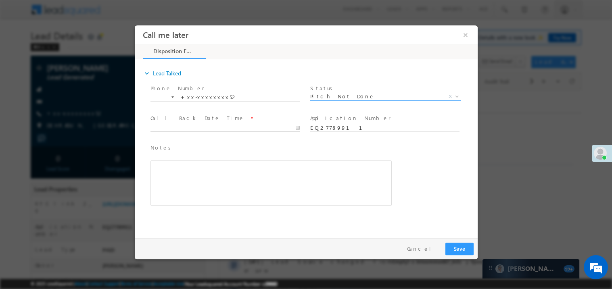
click at [192, 129] on body "Call me later ×" at bounding box center [305, 130] width 343 height 210
type input "08/26/25 11:43 AM"
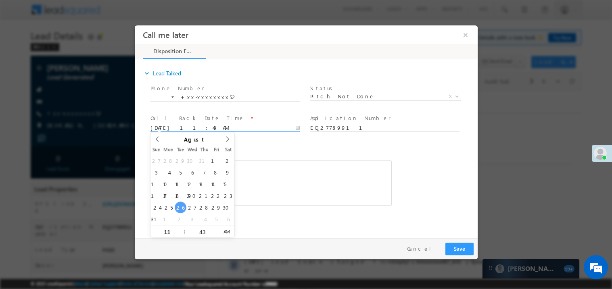
click at [272, 158] on div "Notes * Editor toolbars Basic Styles Bold Italic Underline Paragraph Insert/Rem…" at bounding box center [270, 174] width 241 height 63
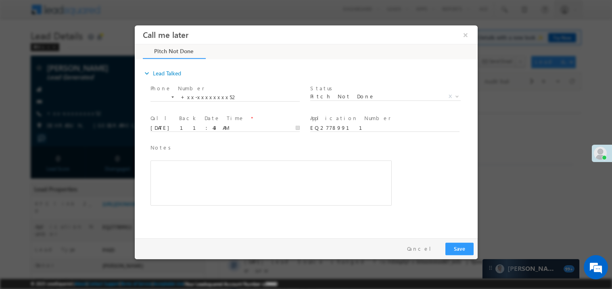
click at [251, 177] on div "Rich Text Editor, 40788eee-0fb2-11ec-a811-0adc8a9d82c2__tab1__section1__Notes__…" at bounding box center [270, 182] width 241 height 45
click at [459, 249] on button "Save" at bounding box center [459, 249] width 28 height 13
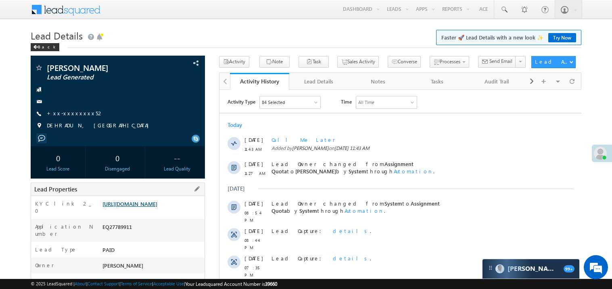
click at [148, 207] on link "https://angelbroking1-pk3em7sa.customui-test.leadsquared.com?leadId=5ef3c045-fe…" at bounding box center [130, 204] width 55 height 7
click at [73, 113] on link "+xx-xxxxxxxx52" at bounding box center [75, 113] width 57 height 7
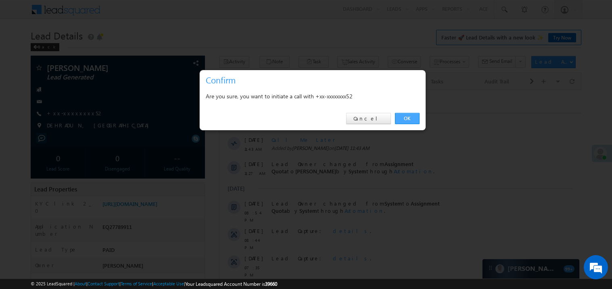
click at [408, 119] on link "OK" at bounding box center [407, 118] width 25 height 11
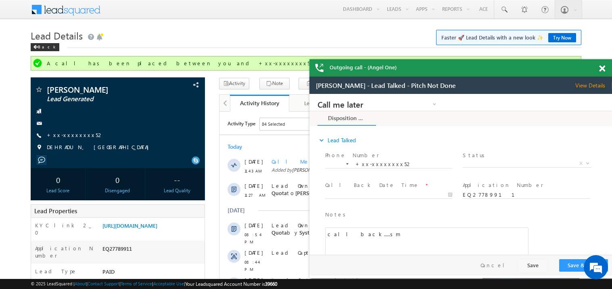
click at [603, 69] on span at bounding box center [602, 68] width 6 height 7
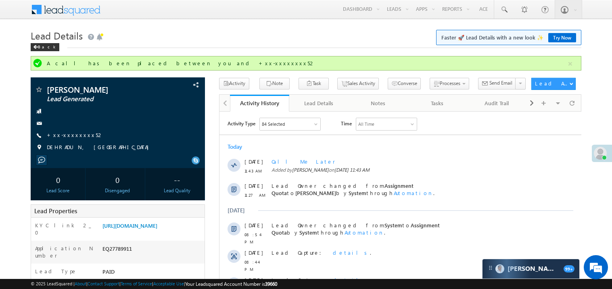
click at [340, 43] on div "Back" at bounding box center [306, 45] width 551 height 5
click at [71, 137] on link "+xx-xxxxxxxx52" at bounding box center [75, 135] width 57 height 7
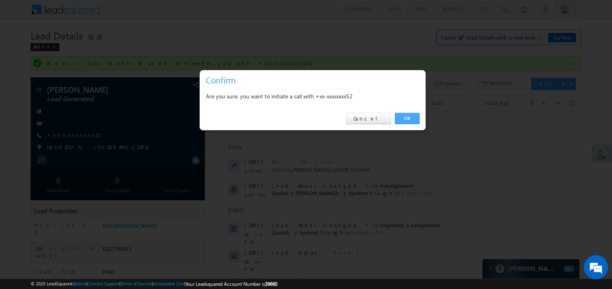
click at [405, 118] on link "OK" at bounding box center [407, 118] width 25 height 11
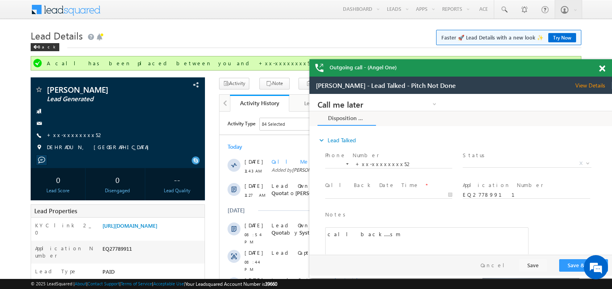
click at [602, 67] on span at bounding box center [602, 68] width 6 height 7
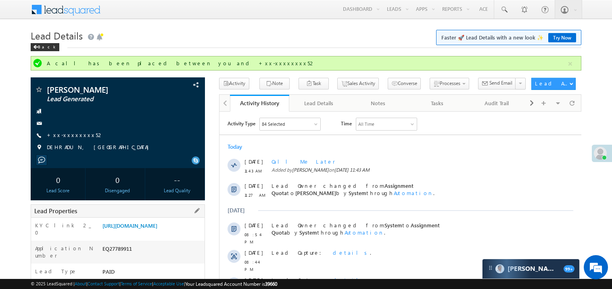
click at [127, 256] on div "EQ27789911" at bounding box center [153, 250] width 104 height 11
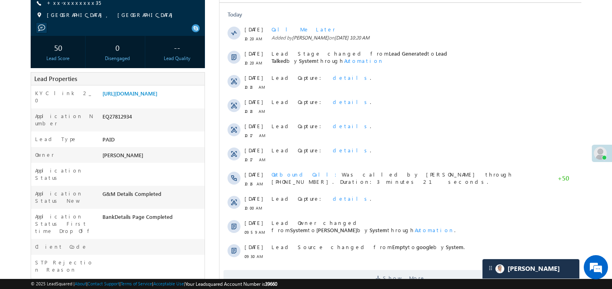
scroll to position [113, 0]
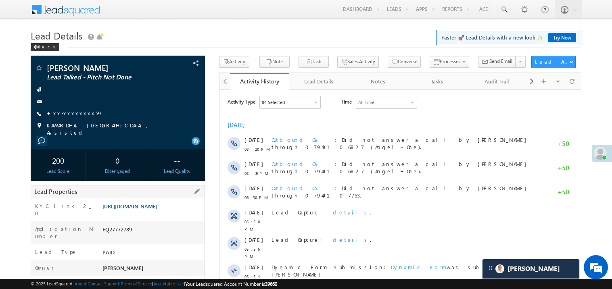
click at [157, 210] on link "[URL][DOMAIN_NAME]" at bounding box center [130, 206] width 55 height 7
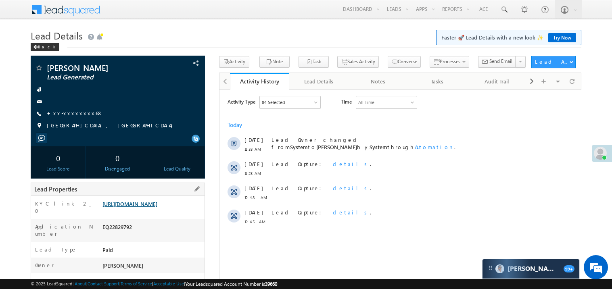
click at [141, 207] on link "https://angelbroking1-pk3em7sa.customui-test.leadsquared.com?leadId=9ebb2c87-53…" at bounding box center [130, 204] width 55 height 7
click at [147, 207] on link "https://angelbroking1-pk3em7sa.customui-test.leadsquared.com?leadId=9ebb2c87-53…" at bounding box center [130, 204] width 55 height 7
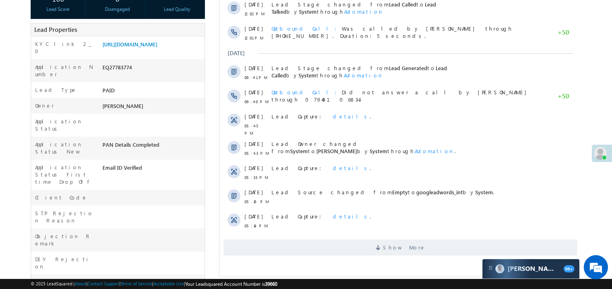
scroll to position [161, 0]
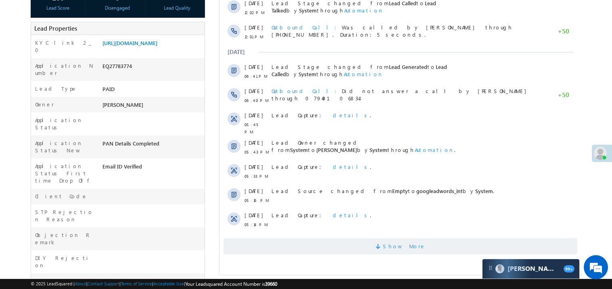
click at [365, 247] on span "Show More" at bounding box center [400, 247] width 354 height 16
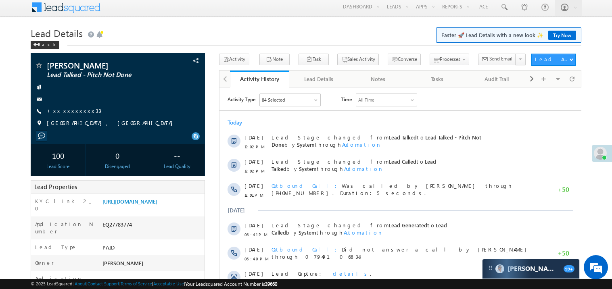
scroll to position [0, 0]
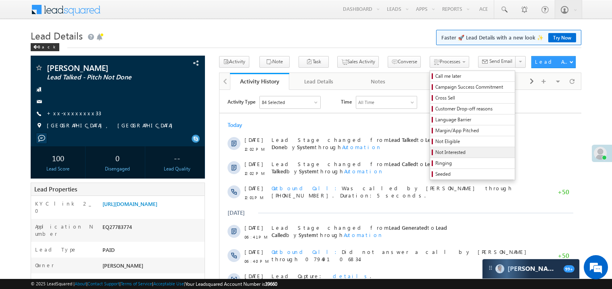
click at [436, 153] on span "Not Interested" at bounding box center [474, 152] width 77 height 7
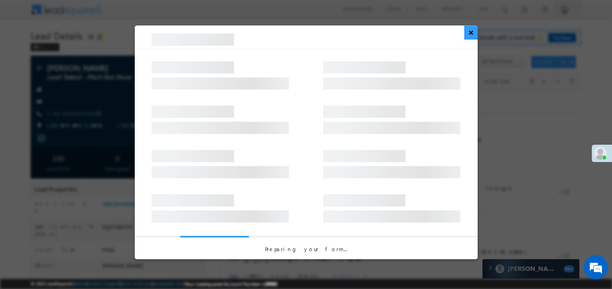
click at [471, 36] on button "×" at bounding box center [471, 32] width 13 height 14
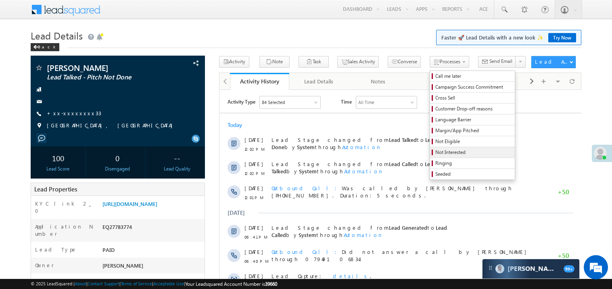
click at [436, 153] on span "Not Interested" at bounding box center [474, 152] width 77 height 7
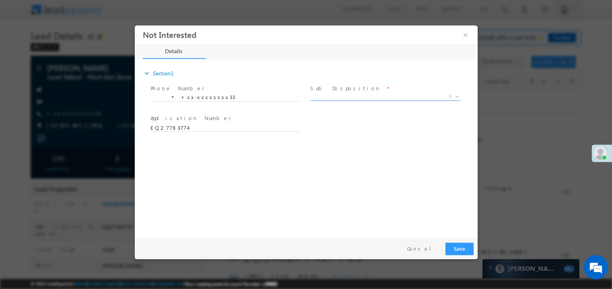
click at [331, 96] on span "X" at bounding box center [385, 96] width 151 height 8
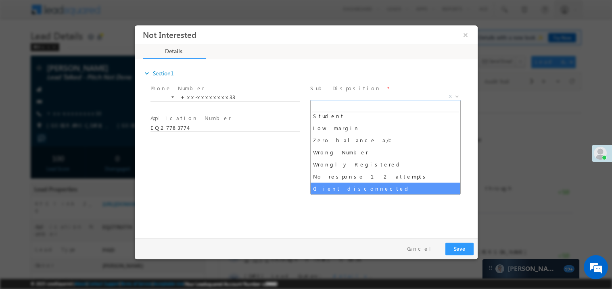
scroll to position [52, 0]
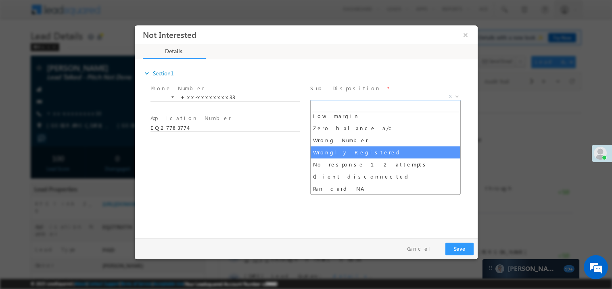
select select "Wrongly Registered"
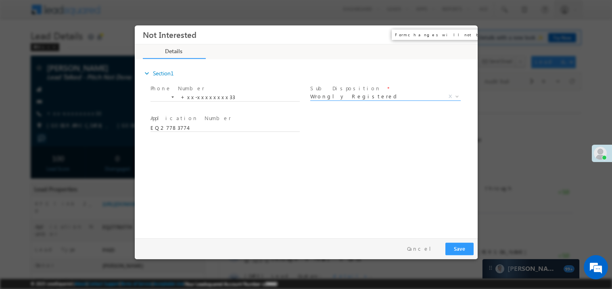
click at [464, 31] on button "×" at bounding box center [466, 34] width 14 height 15
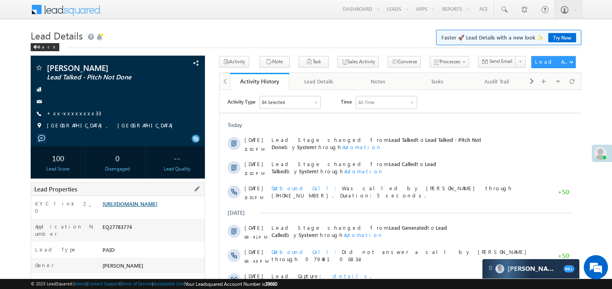
scroll to position [16, 0]
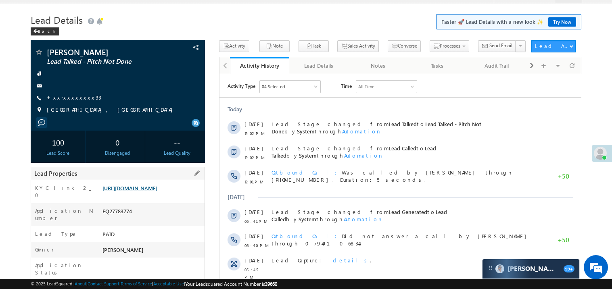
click at [154, 192] on link "https://angelbroking1-pk3em7sa.customui-test.leadsquared.com?leadId=b09b9c7d-19…" at bounding box center [130, 188] width 55 height 7
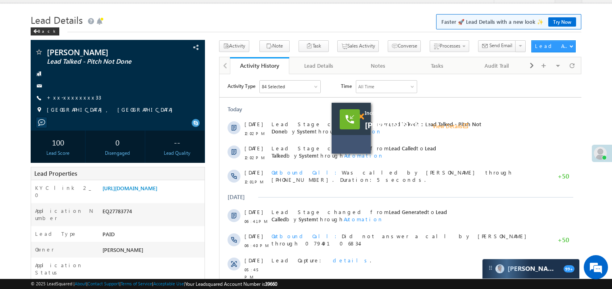
click at [362, 115] on span at bounding box center [361, 116] width 6 height 7
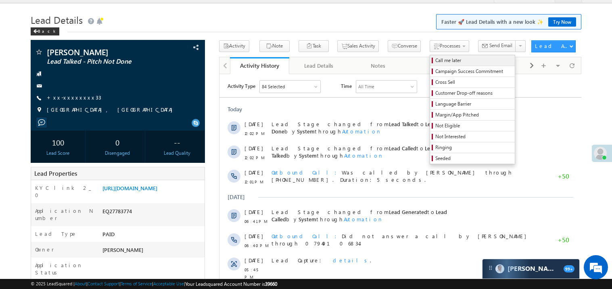
click at [436, 60] on span "Call me later" at bounding box center [474, 60] width 77 height 7
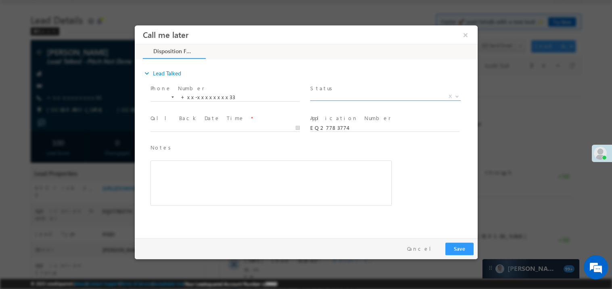
scroll to position [0, 0]
click at [335, 96] on span "X" at bounding box center [385, 96] width 151 height 8
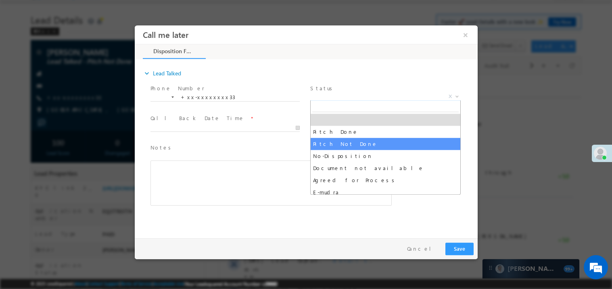
select select "Pitch Not Done"
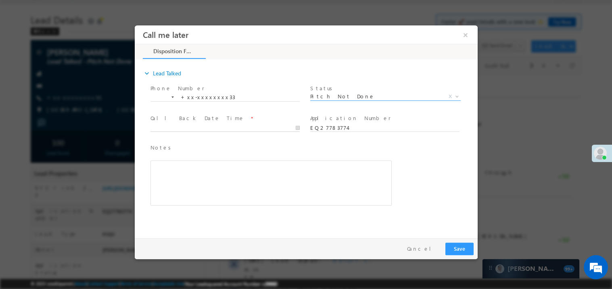
click at [191, 128] on body "Call me later ×" at bounding box center [305, 130] width 343 height 210
type input "08/26/25 12:06 PM"
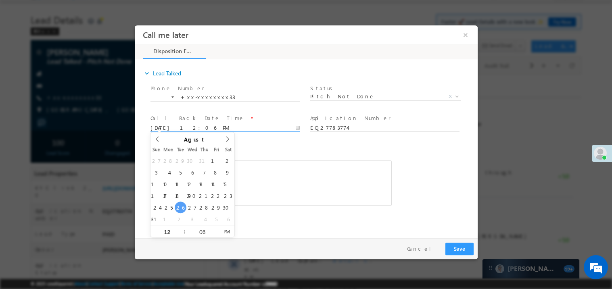
click at [286, 171] on div "Rich Text Editor, 40788eee-0fb2-11ec-a811-0adc8a9d82c2__tab1__section1__Notes__…" at bounding box center [270, 182] width 241 height 45
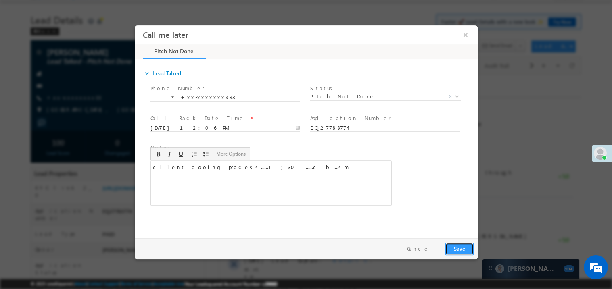
click at [454, 246] on button "Save" at bounding box center [459, 249] width 28 height 13
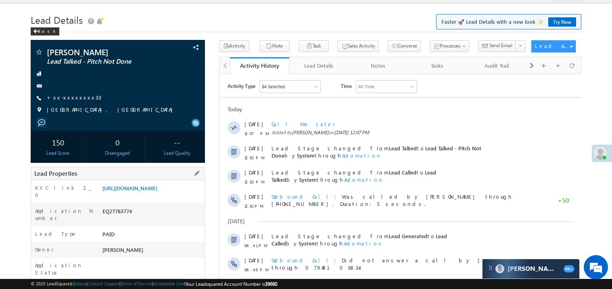
click at [114, 219] on div "EQ27783774" at bounding box center [153, 212] width 104 height 11
copy div "EQ27783774"
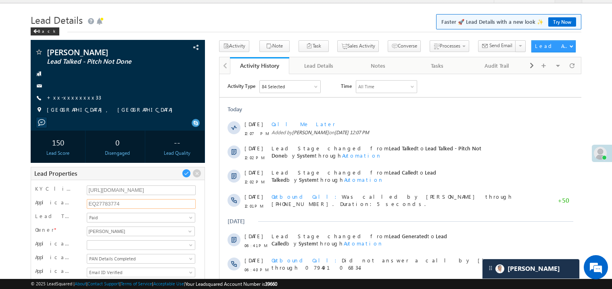
click at [110, 200] on input "EQ27783774" at bounding box center [141, 204] width 109 height 10
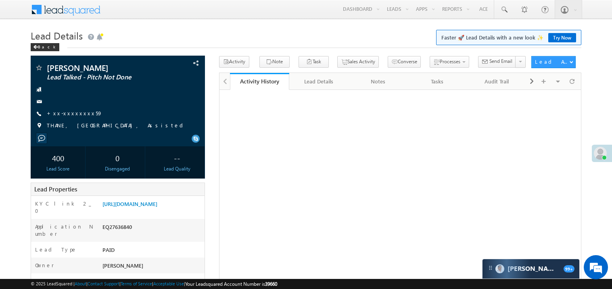
scroll to position [32, 0]
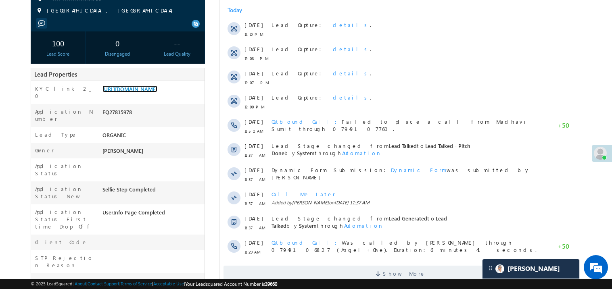
scroll to position [129, 0]
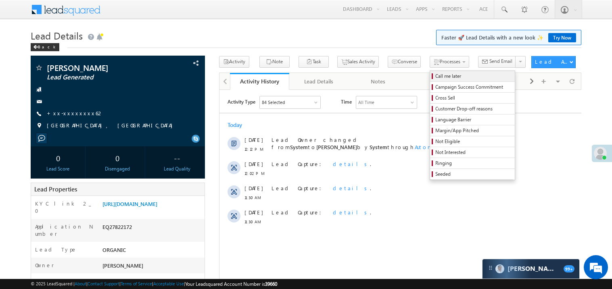
click at [436, 74] on span "Call me later" at bounding box center [474, 76] width 77 height 7
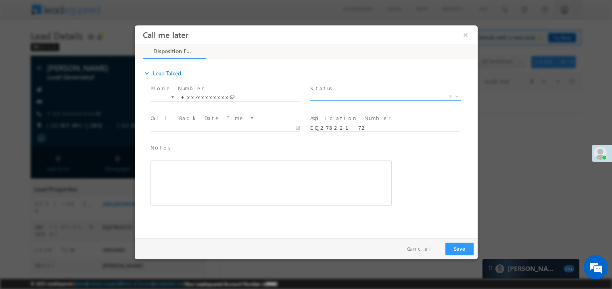
click at [341, 99] on span "X" at bounding box center [385, 96] width 151 height 8
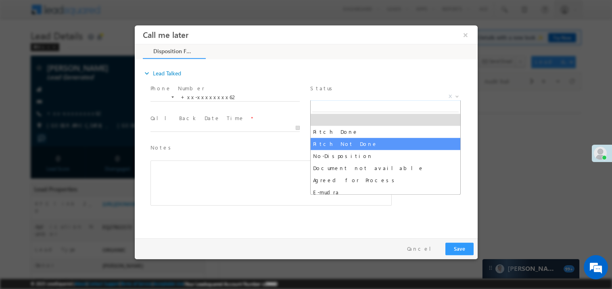
select select "Pitch Not Done"
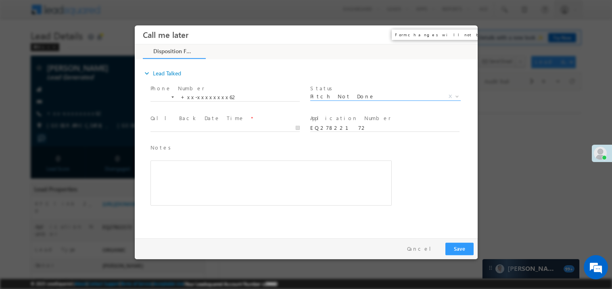
click at [464, 38] on button "×" at bounding box center [466, 34] width 14 height 15
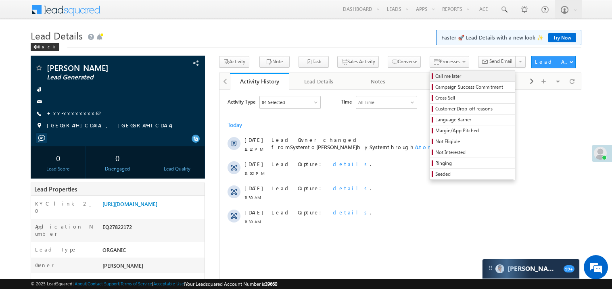
click at [436, 73] on span "Call me later" at bounding box center [474, 76] width 77 height 7
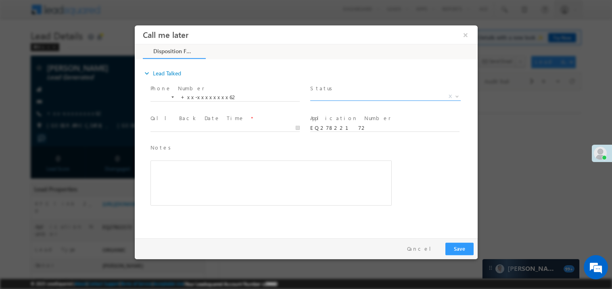
click at [342, 94] on span "X" at bounding box center [385, 96] width 151 height 8
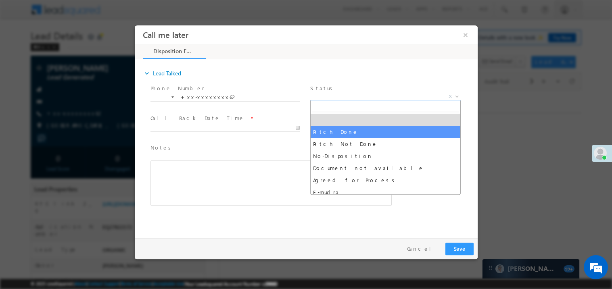
select select "Pitch Done"
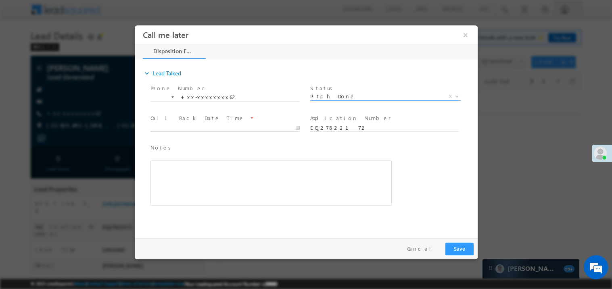
click at [204, 130] on body "Call me later ×" at bounding box center [305, 130] width 343 height 210
type input "08/26/25 12:20 PM"
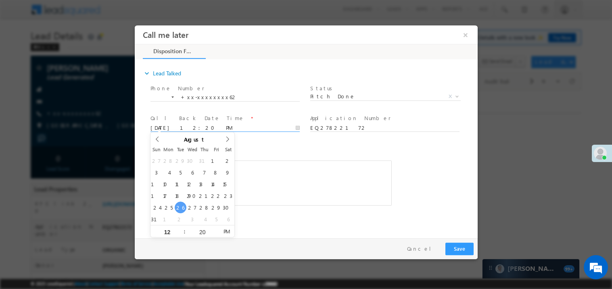
click at [277, 193] on div "Rich Text Editor, 40788eee-0fb2-11ec-a811-0adc8a9d82c2__tab1__section1__Notes__…" at bounding box center [270, 182] width 241 height 45
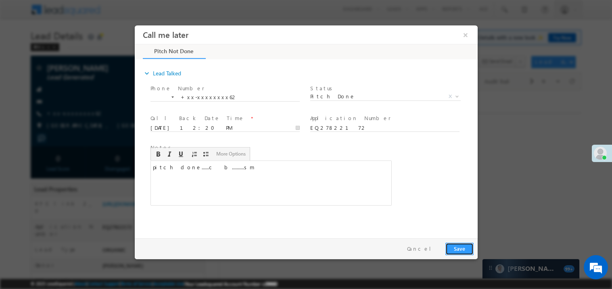
click at [461, 249] on button "Save" at bounding box center [459, 249] width 28 height 13
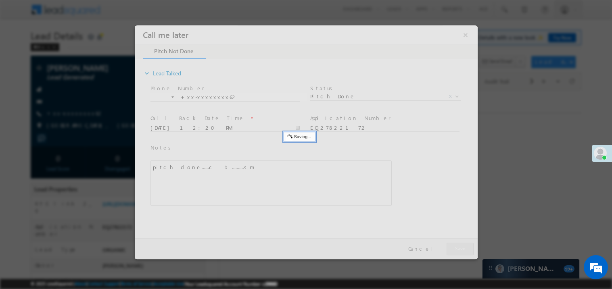
click at [461, 249] on div at bounding box center [305, 142] width 343 height 234
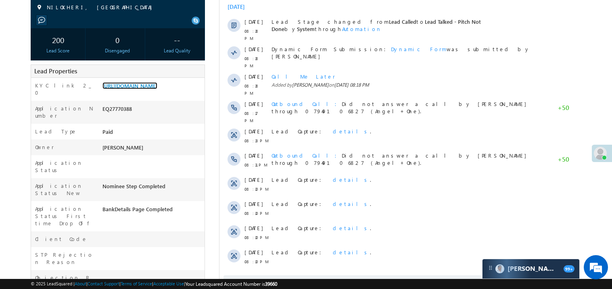
scroll to position [129, 0]
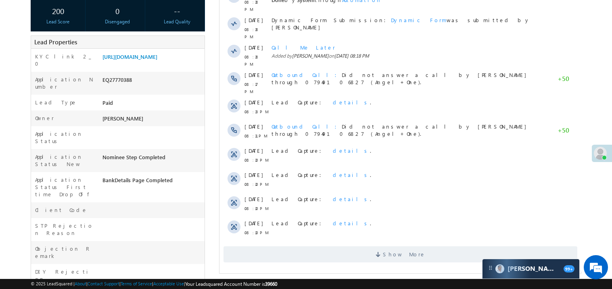
scroll to position [161, 0]
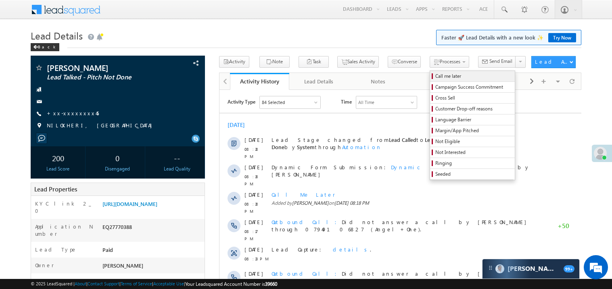
click at [436, 78] on span "Call me later" at bounding box center [474, 76] width 77 height 7
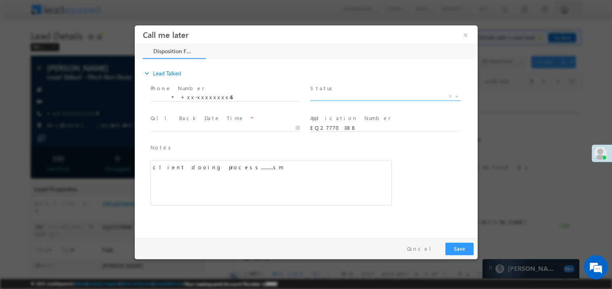
click at [338, 93] on span "X" at bounding box center [385, 96] width 151 height 8
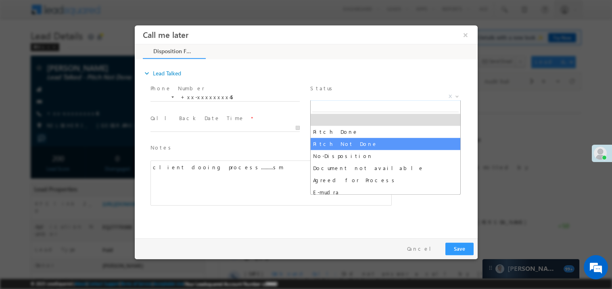
select select "Pitch Not Done"
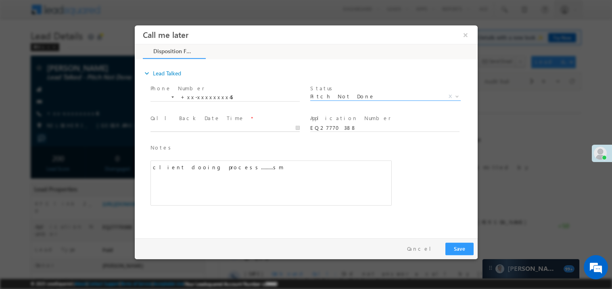
click at [177, 125] on body "Call me later ×" at bounding box center [305, 130] width 343 height 210
type input "08/26/25 12:27 PM"
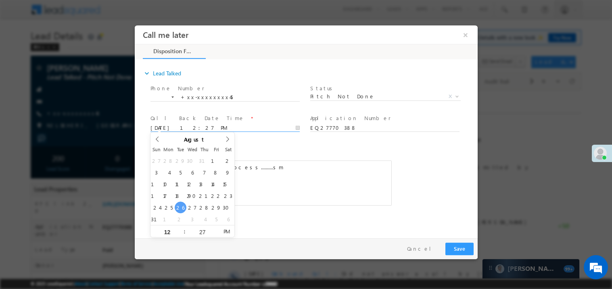
click at [291, 153] on div "Notes * client dooing process..........sm Editor toolbars Basic Styles Bold Ita…" at bounding box center [270, 174] width 241 height 63
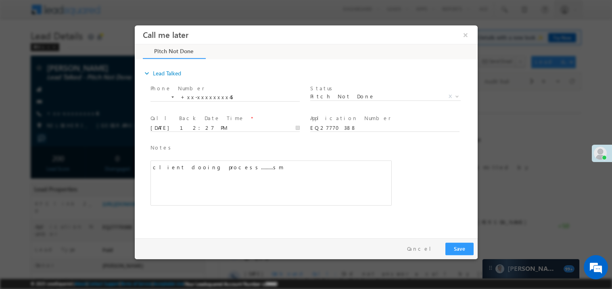
click at [263, 163] on div "client dooing process..........sm" at bounding box center [270, 182] width 241 height 45
click at [451, 248] on button "Save" at bounding box center [459, 249] width 28 height 13
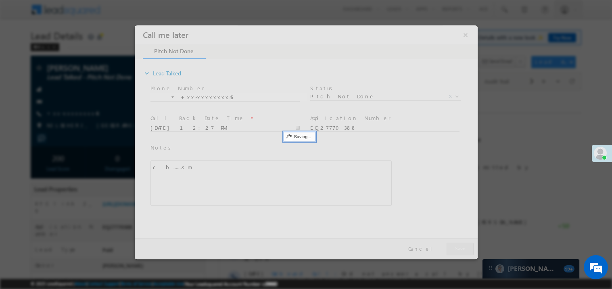
click at [451, 248] on div at bounding box center [305, 142] width 343 height 234
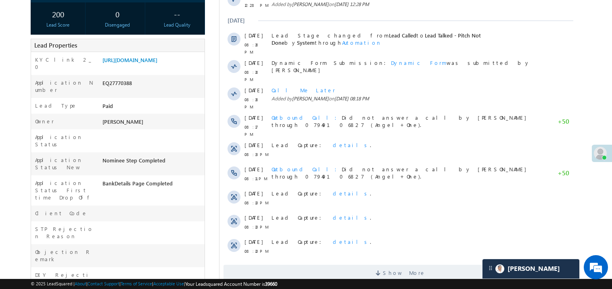
scroll to position [161, 0]
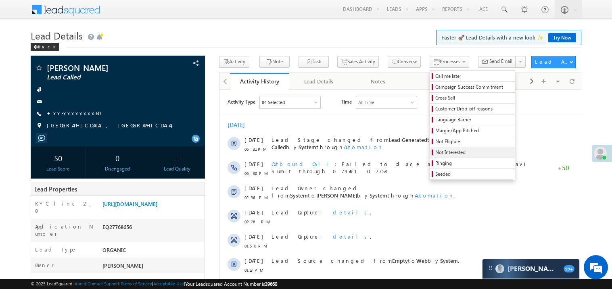
click at [436, 153] on span "Not Interested" at bounding box center [474, 152] width 77 height 7
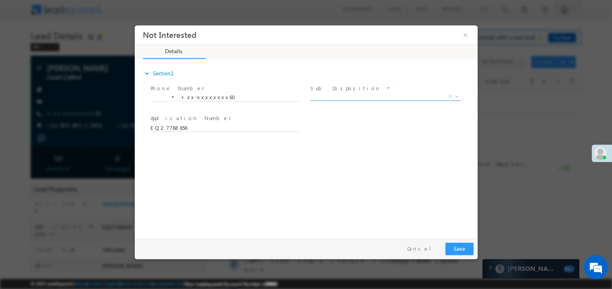
click at [344, 97] on span "X" at bounding box center [385, 96] width 151 height 8
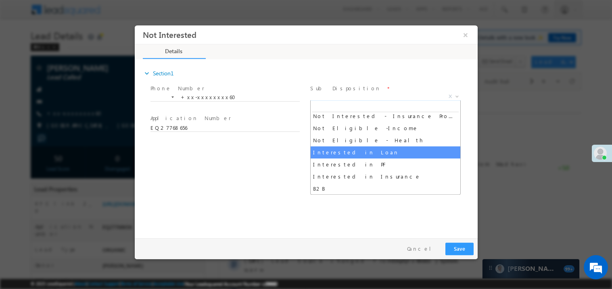
select select "Interested in Loan"
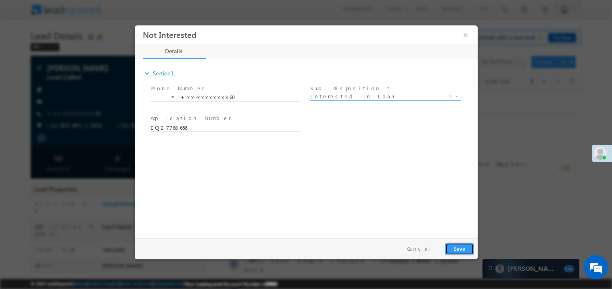
click at [458, 243] on button "Save" at bounding box center [459, 249] width 28 height 13
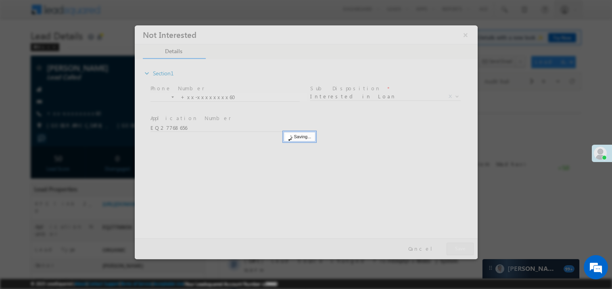
click at [458, 242] on div at bounding box center [305, 142] width 343 height 234
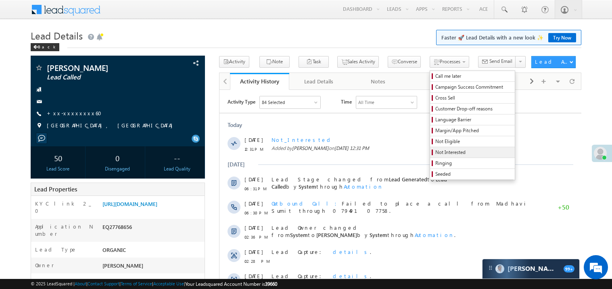
click at [436, 153] on span "Not Interested" at bounding box center [474, 152] width 77 height 7
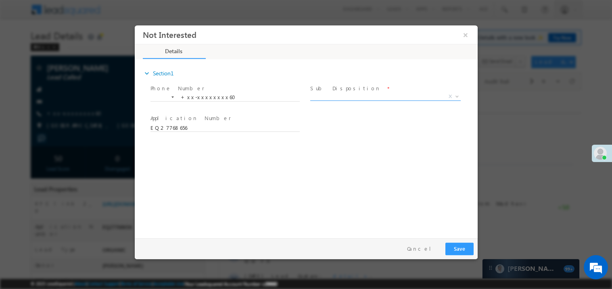
click at [321, 95] on span "X" at bounding box center [385, 96] width 151 height 8
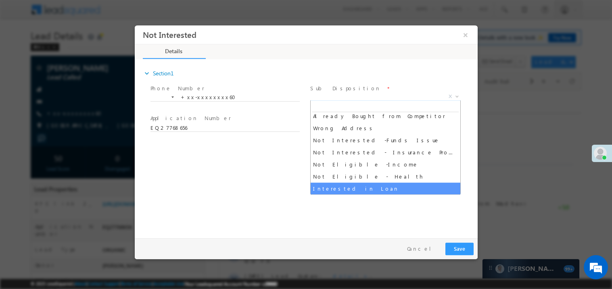
scroll to position [149, 0]
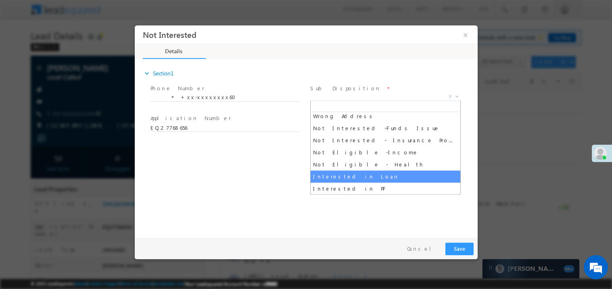
select select "Interested in Loan"
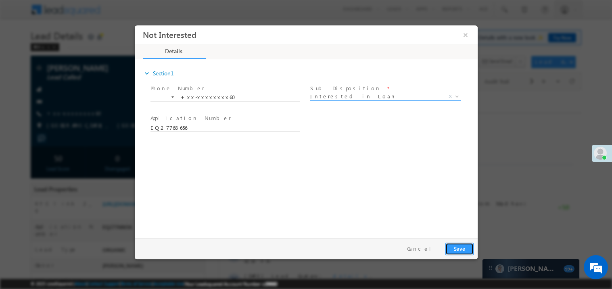
click at [461, 246] on button "Save" at bounding box center [459, 249] width 28 height 13
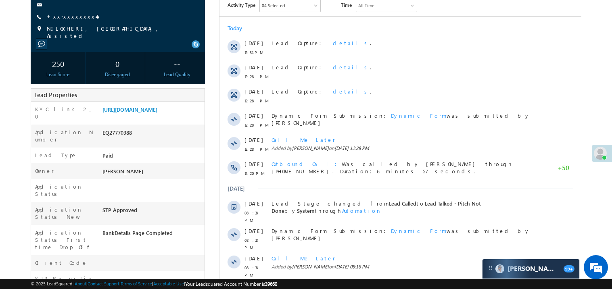
scroll to position [96, 0]
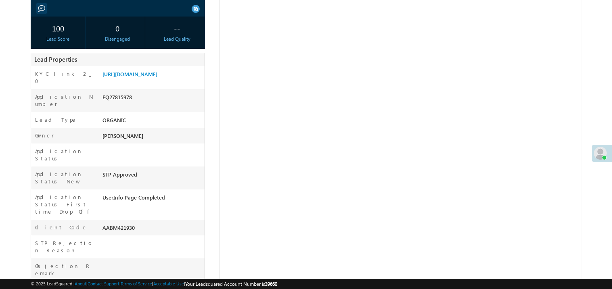
scroll to position [130, 0]
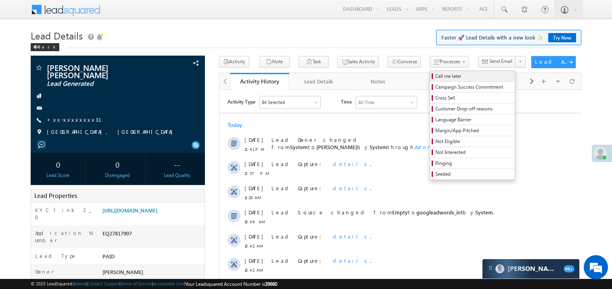
click at [436, 76] on span "Call me later" at bounding box center [474, 76] width 77 height 7
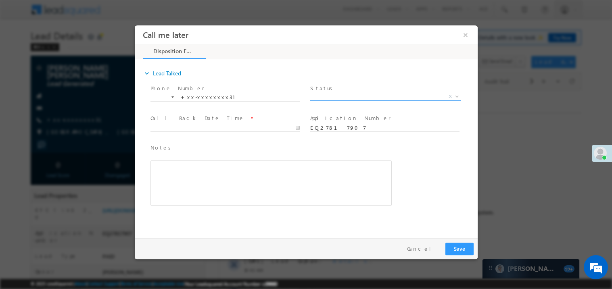
click at [341, 94] on span "X" at bounding box center [385, 96] width 151 height 8
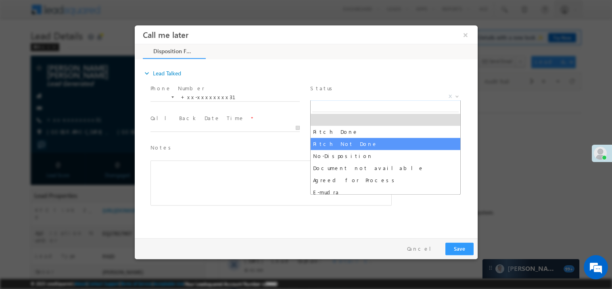
select select "Pitch Not Done"
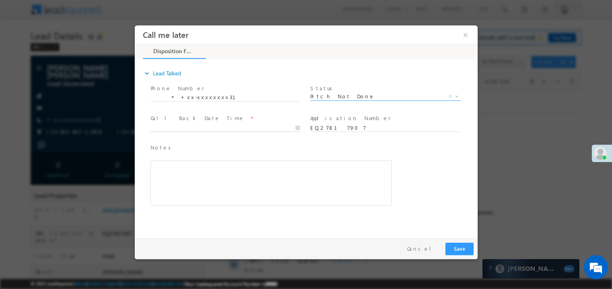
click at [193, 126] on body "Call me later ×" at bounding box center [305, 130] width 343 height 210
type input "08/26/25 12:43 PM"
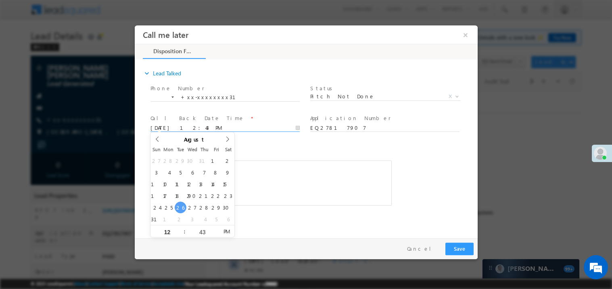
click at [291, 176] on div "Rich Text Editor, 40788eee-0fb2-11ec-a811-0adc8a9d82c2__tab1__section1__Notes__…" at bounding box center [270, 182] width 241 height 45
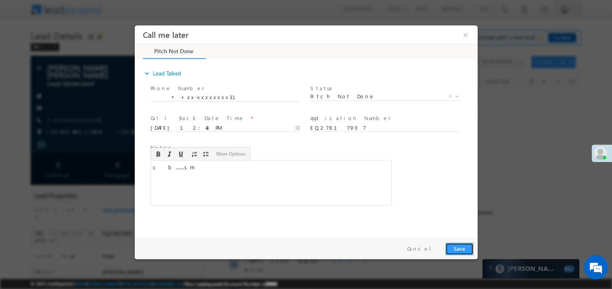
click at [454, 247] on button "Save" at bounding box center [459, 249] width 28 height 13
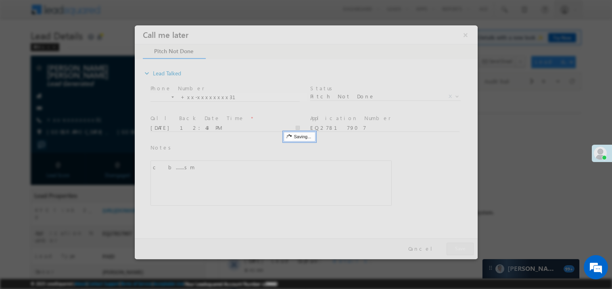
click at [454, 247] on div at bounding box center [305, 142] width 343 height 234
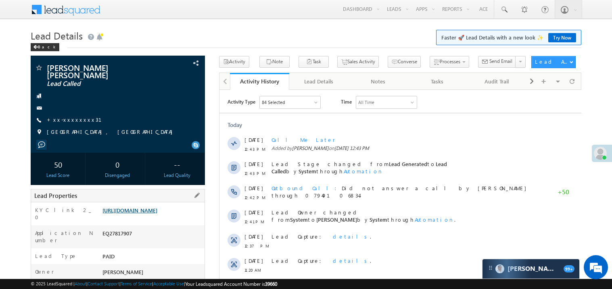
click at [140, 214] on link "https://angelbroking1-pk3em7sa.customui-test.leadsquared.com?leadId=feffd277-b4…" at bounding box center [130, 210] width 55 height 7
click at [74, 120] on link "+xx-xxxxxxxx31" at bounding box center [79, 119] width 65 height 7
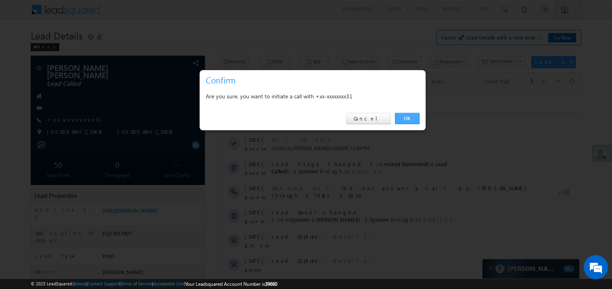
click at [409, 119] on link "OK" at bounding box center [407, 118] width 25 height 11
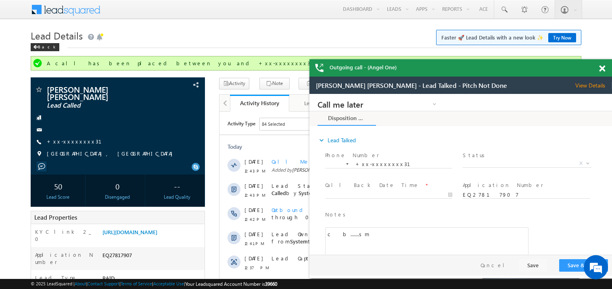
click at [603, 70] on span at bounding box center [602, 68] width 6 height 7
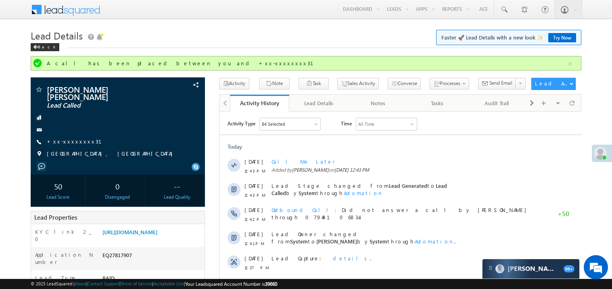
click at [302, 19] on div "Menu Madhavi Sumit Sumit .Madh avi@a ngelb rokin g.com Angel Broki" at bounding box center [306, 10] width 551 height 20
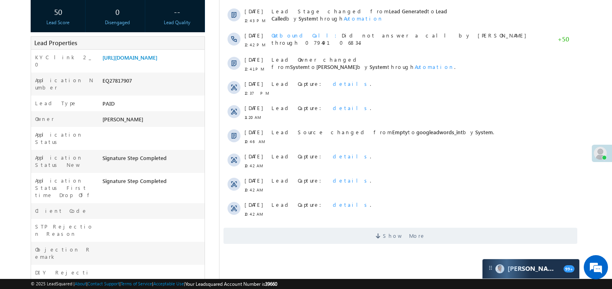
scroll to position [177, 0]
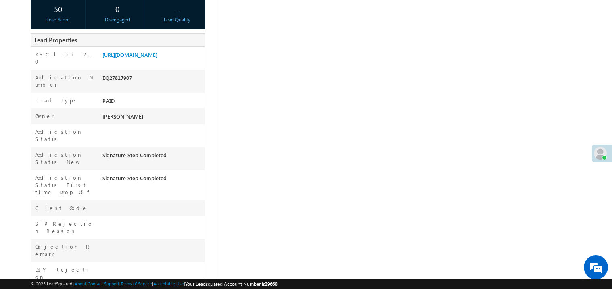
scroll to position [156, 0]
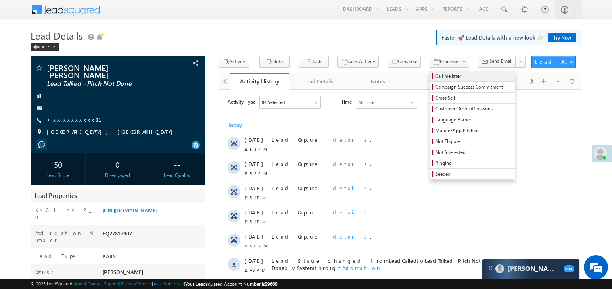
click at [436, 74] on span "Call me later" at bounding box center [474, 76] width 77 height 7
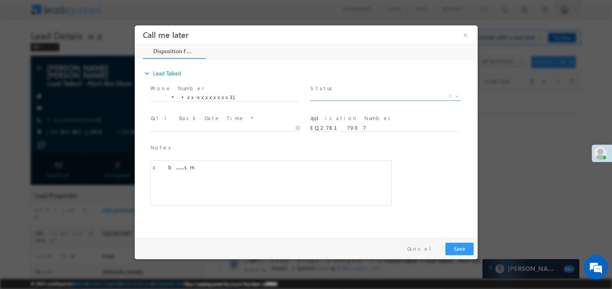
click at [337, 95] on span "X" at bounding box center [385, 96] width 151 height 8
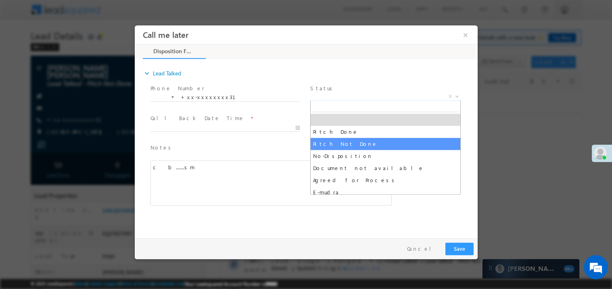
select select "Pitch Not Done"
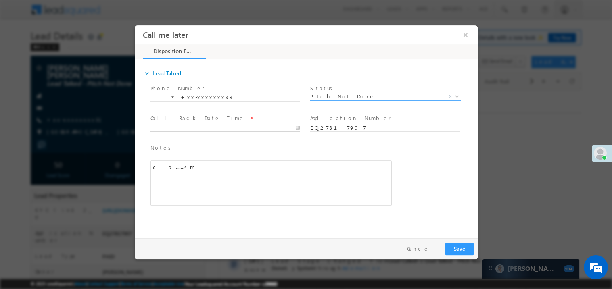
click at [180, 128] on body "Call me later ×" at bounding box center [305, 130] width 343 height 210
type input "08/26/25 12:55 PM"
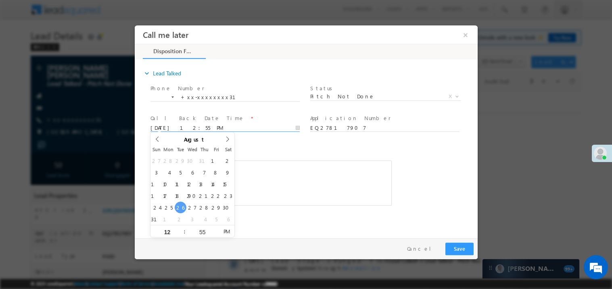
click at [288, 157] on div "Notes * c&nbsp; b.......sm Editor toolbars Basic Styles Bold Italic Underline P…" at bounding box center [270, 174] width 241 height 63
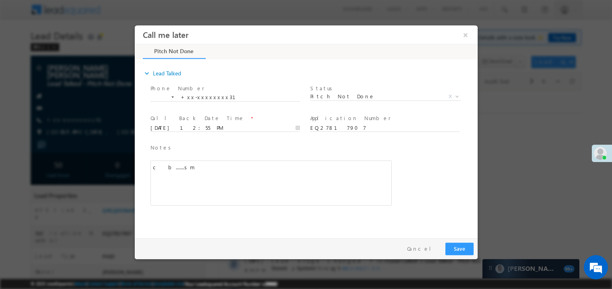
click at [267, 180] on div "c b.......sm" at bounding box center [270, 182] width 241 height 45
click at [464, 251] on button "Save" at bounding box center [459, 249] width 28 height 13
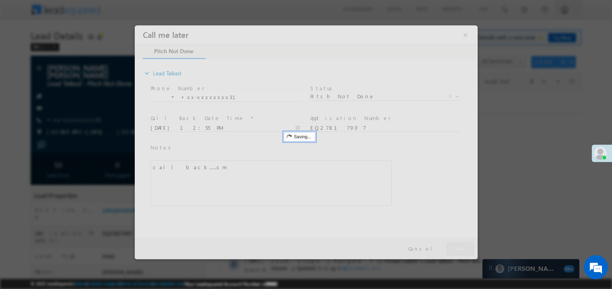
click at [464, 251] on div at bounding box center [305, 142] width 343 height 234
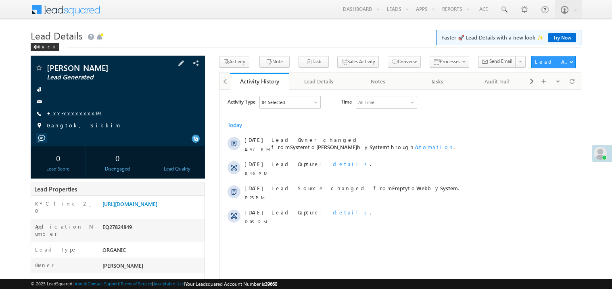
click at [70, 115] on link "+xx-xxxxxxxx69" at bounding box center [75, 113] width 56 height 7
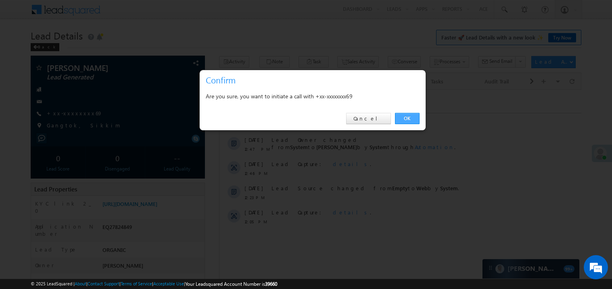
click at [411, 118] on link "OK" at bounding box center [407, 118] width 25 height 11
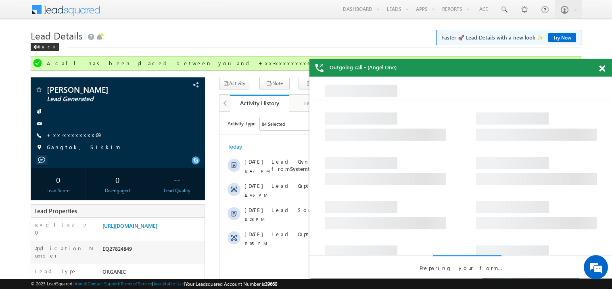
click at [604, 69] on span at bounding box center [602, 68] width 6 height 7
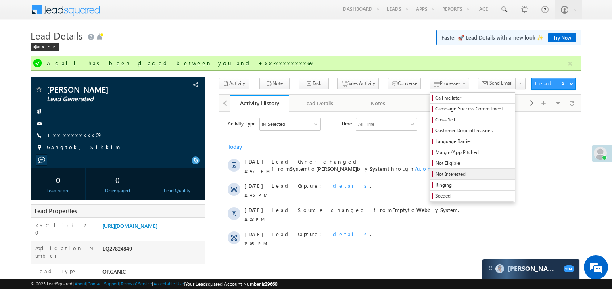
click at [436, 175] on span "Not Interested" at bounding box center [474, 174] width 77 height 7
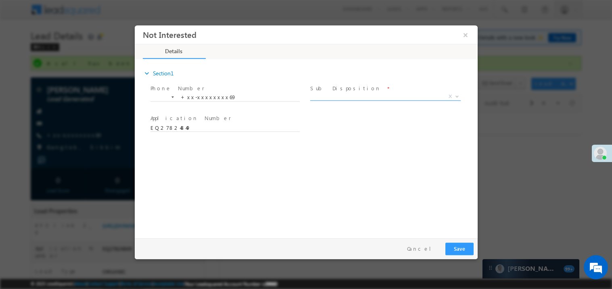
click at [344, 97] on span "X" at bounding box center [385, 96] width 151 height 8
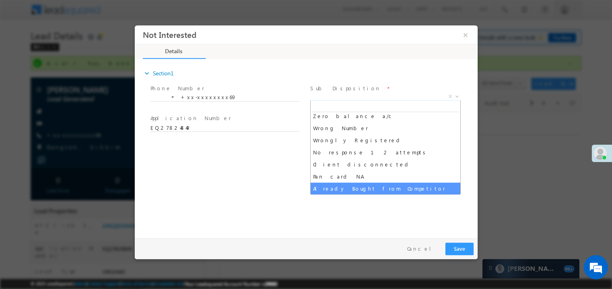
scroll to position [76, 0]
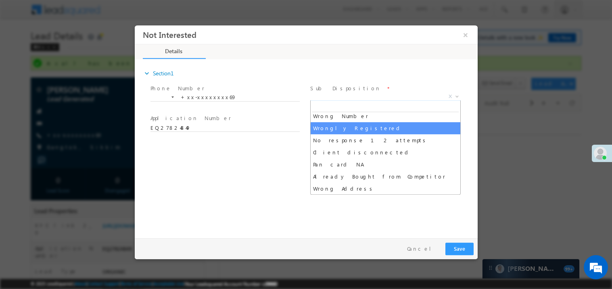
select select "Wrongly Registered"
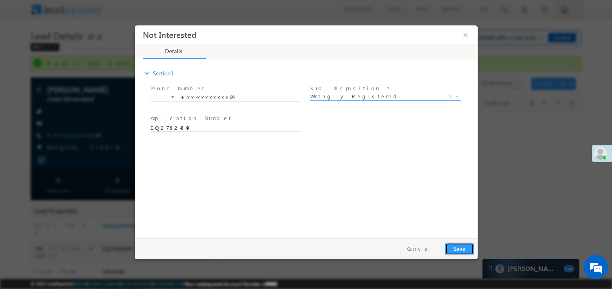
click at [456, 244] on button "Save" at bounding box center [459, 249] width 28 height 13
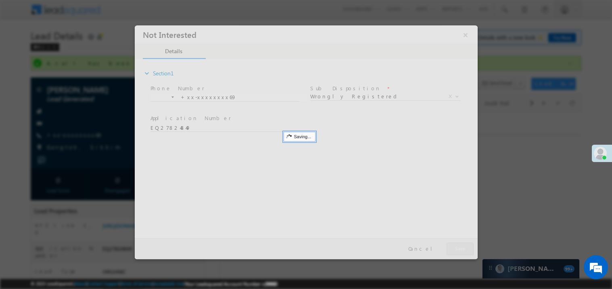
click at [456, 244] on div at bounding box center [305, 142] width 343 height 234
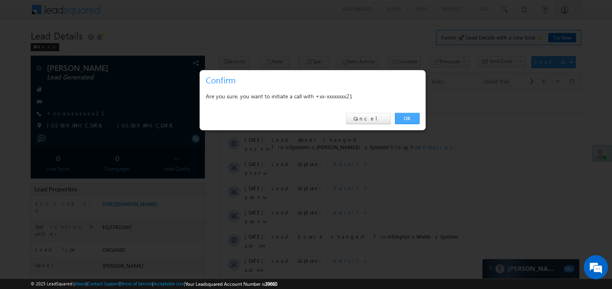
click at [408, 117] on link "OK" at bounding box center [407, 118] width 25 height 11
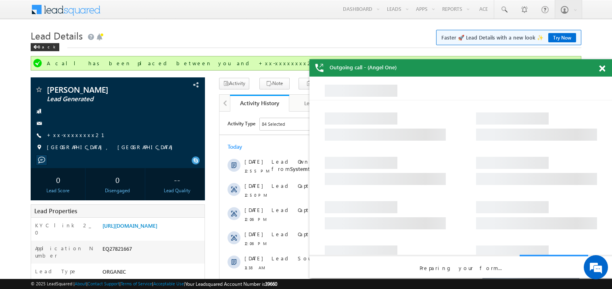
click at [603, 67] on span at bounding box center [602, 68] width 6 height 7
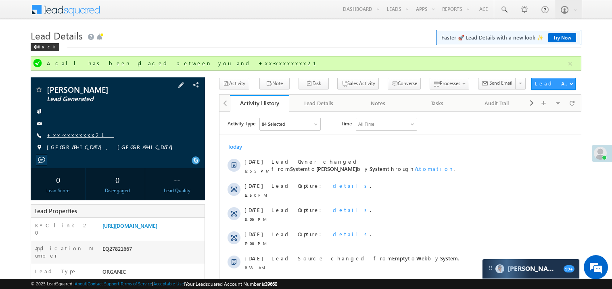
click at [73, 136] on link "+xx-xxxxxxxx21" at bounding box center [80, 135] width 67 height 7
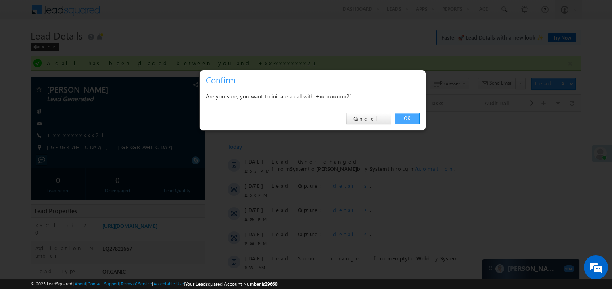
click at [408, 116] on link "OK" at bounding box center [407, 118] width 25 height 11
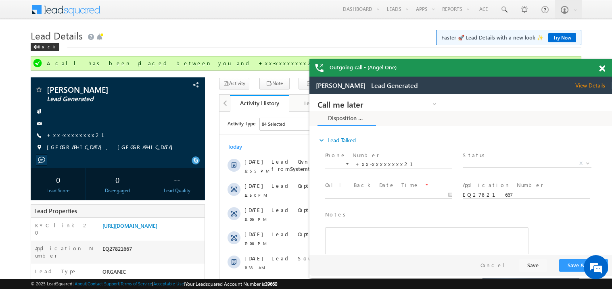
click at [604, 65] on span at bounding box center [602, 68] width 6 height 7
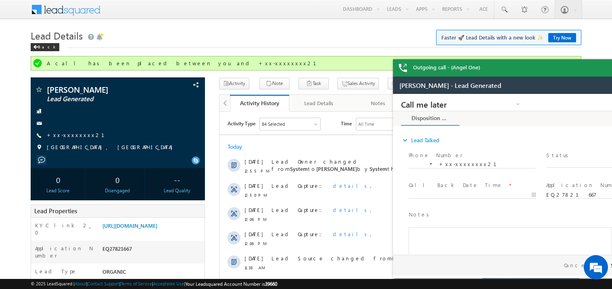
click at [480, 65] on span "Outgoing call - (Angel One)" at bounding box center [446, 67] width 67 height 7
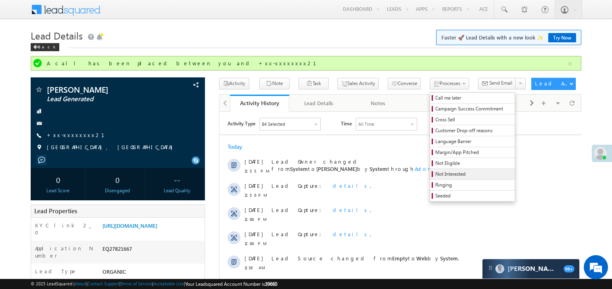
click at [436, 176] on span "Not Interested" at bounding box center [474, 174] width 77 height 7
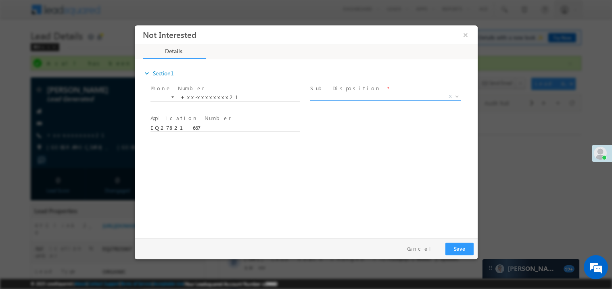
click at [330, 98] on span "X" at bounding box center [385, 96] width 151 height 8
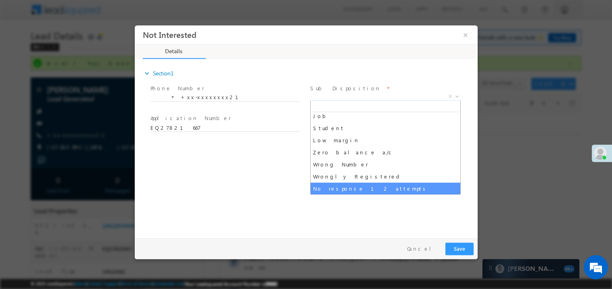
scroll to position [40, 0]
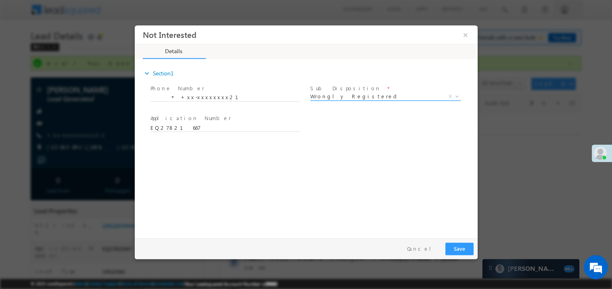
click at [336, 93] on span "Wrongly Registered" at bounding box center [375, 95] width 131 height 7
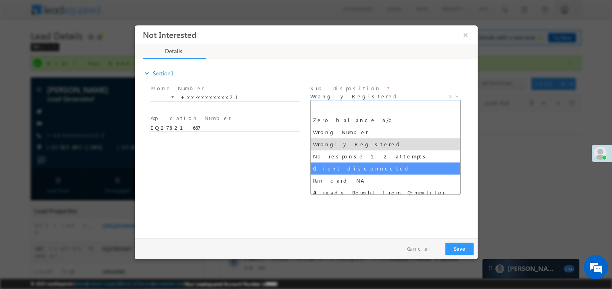
select select "Client disconnected"
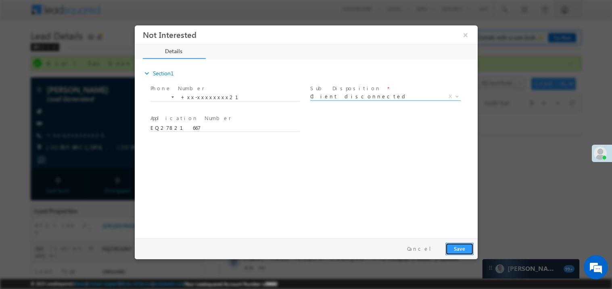
click at [470, 248] on button "Save" at bounding box center [459, 249] width 28 height 13
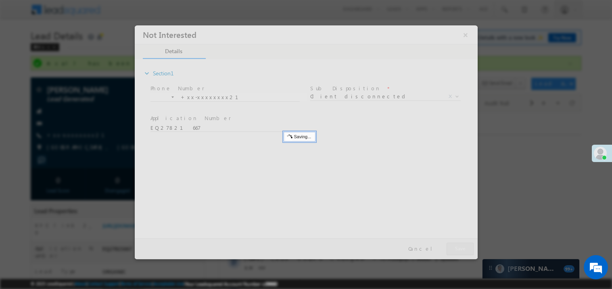
click at [470, 248] on div at bounding box center [305, 142] width 343 height 234
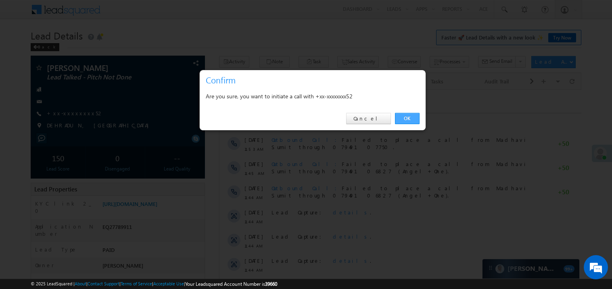
click at [413, 118] on link "OK" at bounding box center [407, 118] width 25 height 11
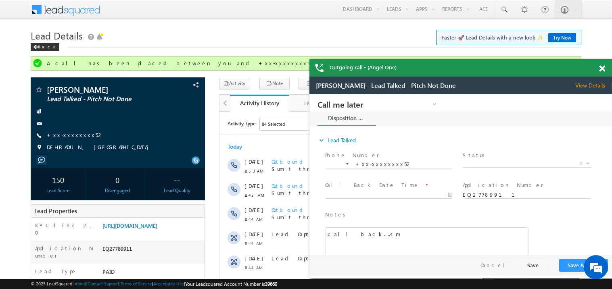
click at [604, 68] on span at bounding box center [602, 68] width 6 height 7
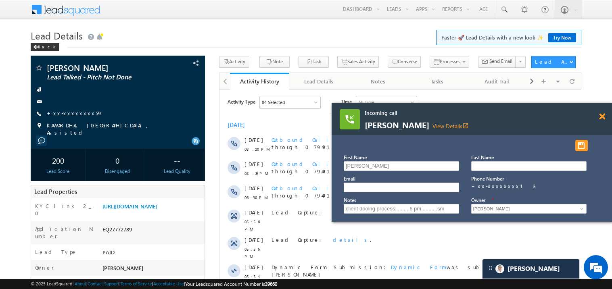
click at [603, 117] on span at bounding box center [602, 116] width 6 height 7
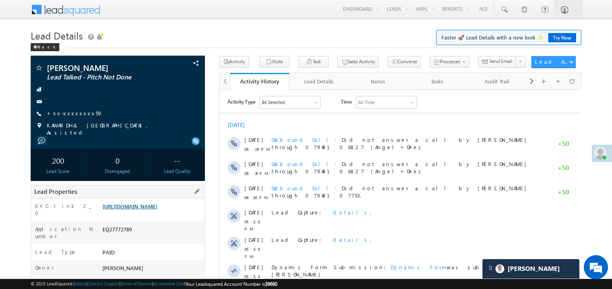
click at [149, 210] on link "[URL][DOMAIN_NAME]" at bounding box center [130, 206] width 55 height 7
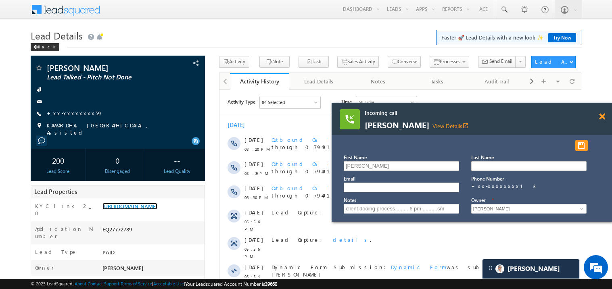
click at [603, 116] on span at bounding box center [602, 116] width 6 height 7
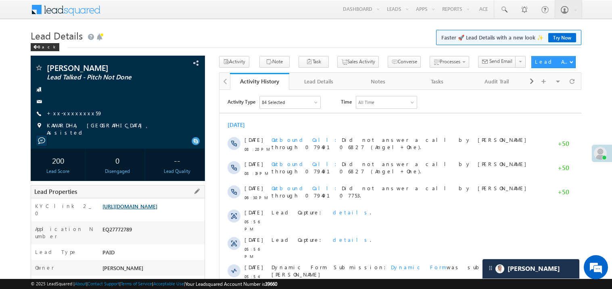
click at [143, 210] on link "https://angelbroking1-pk3em7sa.customui-test.leadsquared.com?leadId=7d5b28ad-50…" at bounding box center [130, 206] width 55 height 7
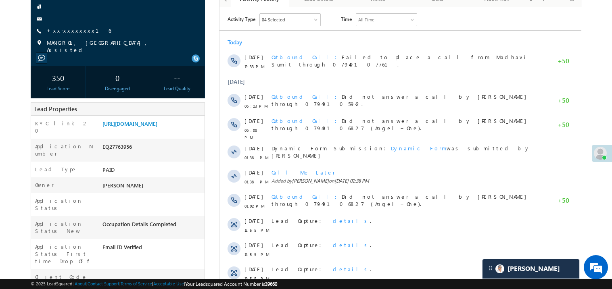
scroll to position [32, 0]
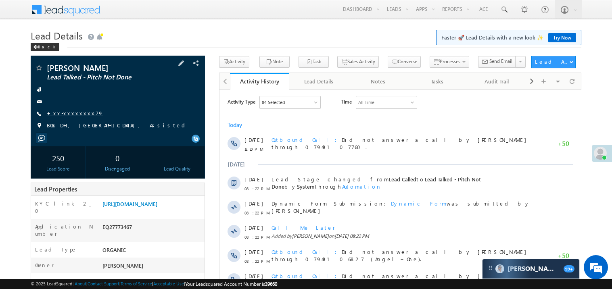
click at [72, 111] on link "+xx-xxxxxxxx79" at bounding box center [75, 113] width 57 height 7
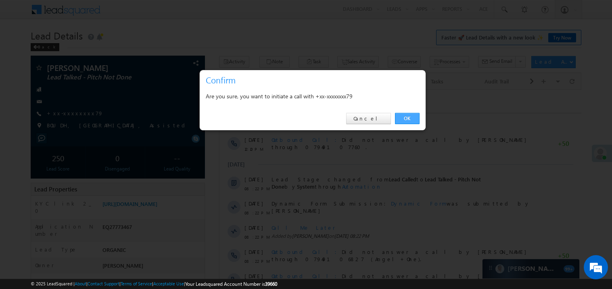
click at [403, 119] on link "OK" at bounding box center [407, 118] width 25 height 11
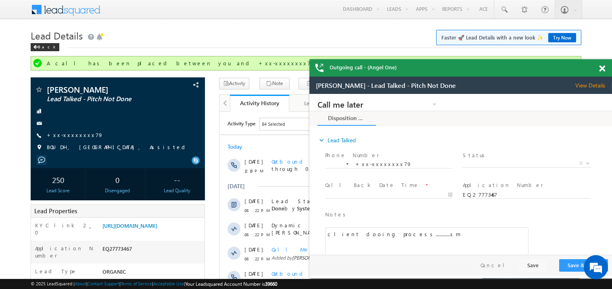
click at [603, 68] on span at bounding box center [602, 68] width 6 height 7
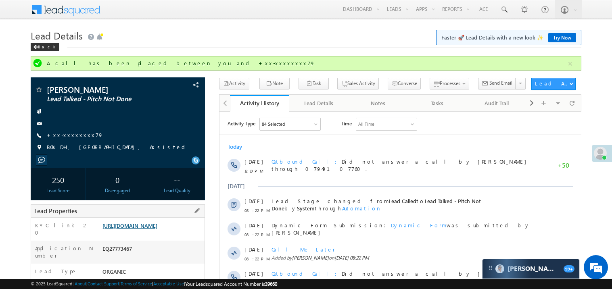
click at [153, 229] on link "https://angelbroking1-pk3em7sa.customui-test.leadsquared.com?leadId=6c2da93a-42…" at bounding box center [130, 225] width 55 height 7
click at [63, 138] on link "+xx-xxxxxxxx79" at bounding box center [75, 135] width 57 height 7
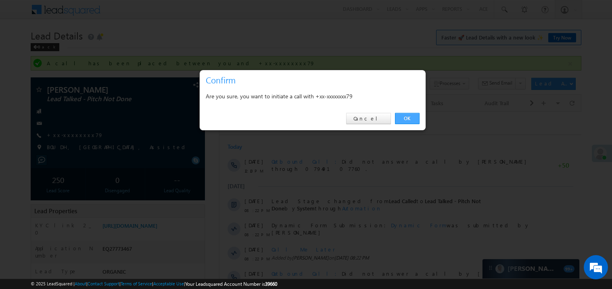
click at [405, 117] on link "OK" at bounding box center [407, 118] width 25 height 11
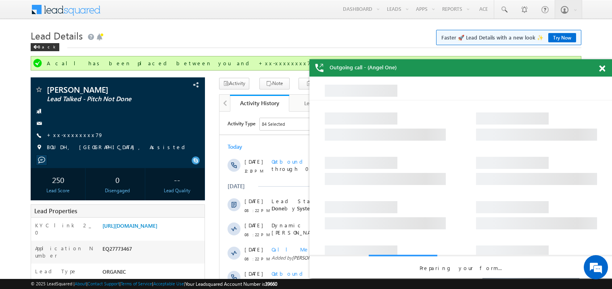
click at [603, 67] on span at bounding box center [602, 68] width 6 height 7
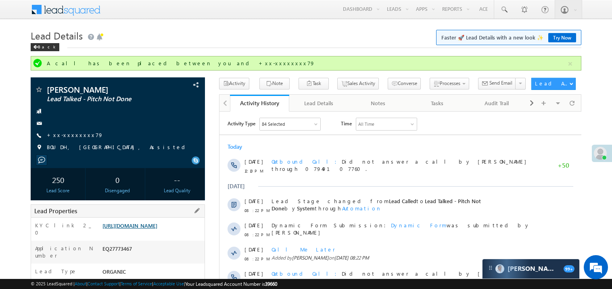
click at [147, 229] on link "https://angelbroking1-pk3em7sa.customui-test.leadsquared.com?leadId=6c2da93a-42…" at bounding box center [130, 225] width 55 height 7
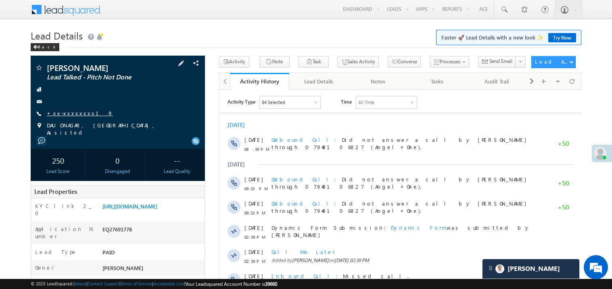
click at [61, 112] on link "+xx-xxxxxxxx19" at bounding box center [80, 113] width 66 height 7
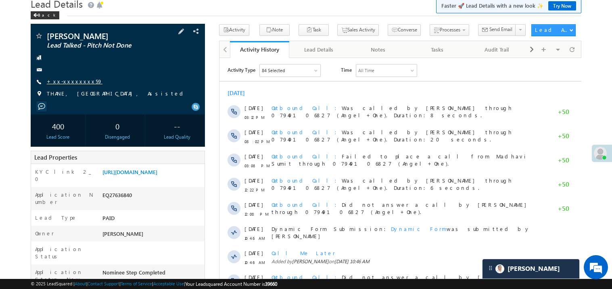
click at [77, 82] on link "+xx-xxxxxxxx59" at bounding box center [75, 81] width 56 height 7
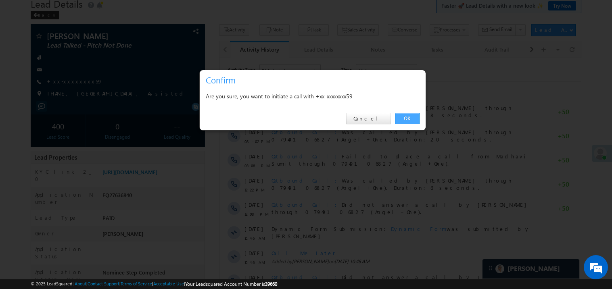
click at [406, 120] on link "OK" at bounding box center [407, 118] width 25 height 11
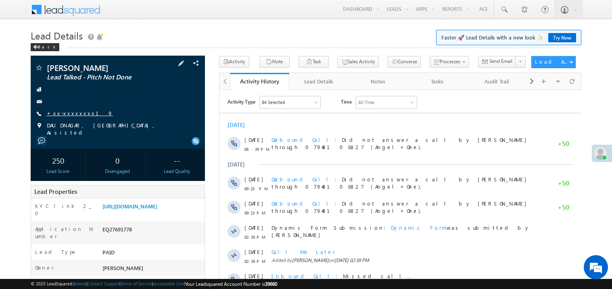
click at [60, 114] on link "+xx-xxxxxxxx19" at bounding box center [80, 113] width 66 height 7
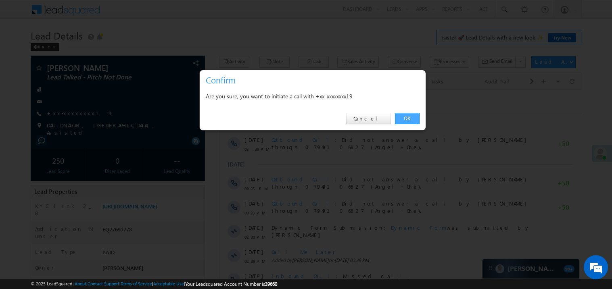
click at [413, 117] on link "OK" at bounding box center [407, 118] width 25 height 11
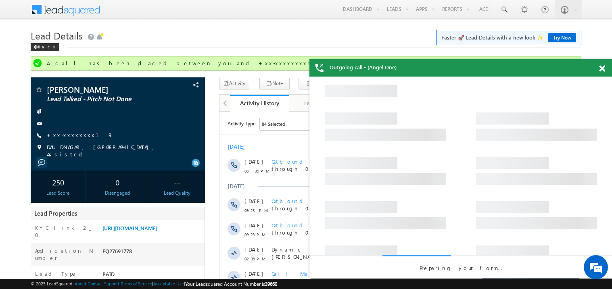
click at [603, 71] on span at bounding box center [602, 68] width 6 height 7
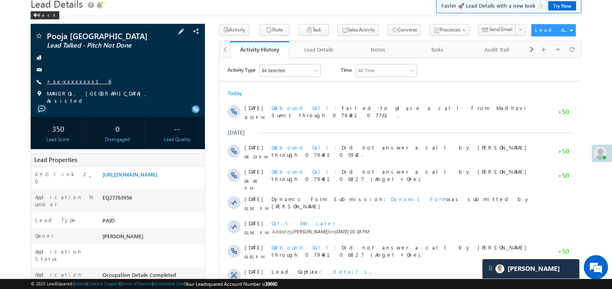
click at [71, 80] on link "+xx-xxxxxxxx16" at bounding box center [79, 81] width 64 height 7
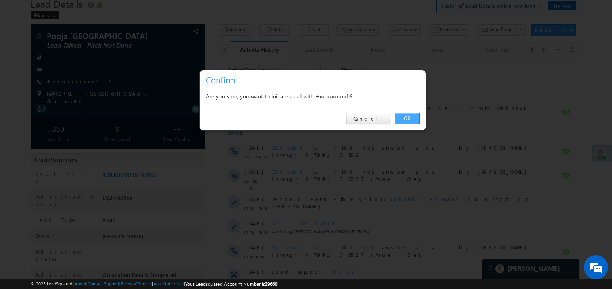
click at [408, 120] on link "OK" at bounding box center [407, 118] width 25 height 11
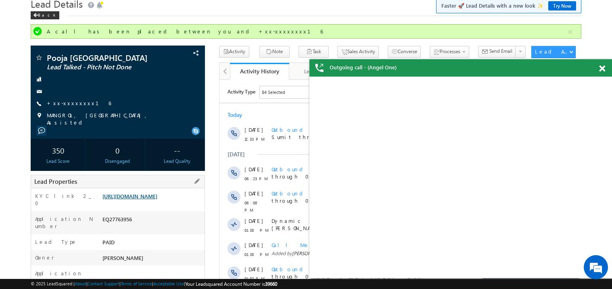
click at [157, 193] on link "[URL][DOMAIN_NAME]" at bounding box center [130, 196] width 55 height 7
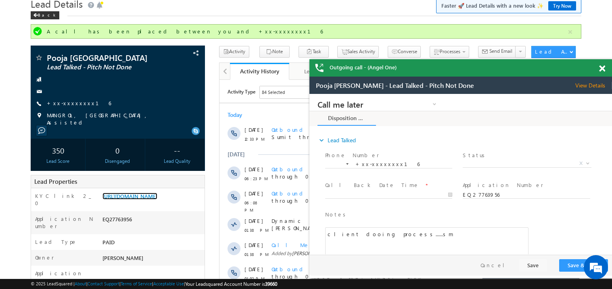
click at [605, 69] on div at bounding box center [606, 67] width 11 height 16
click at [605, 67] on span at bounding box center [602, 68] width 6 height 7
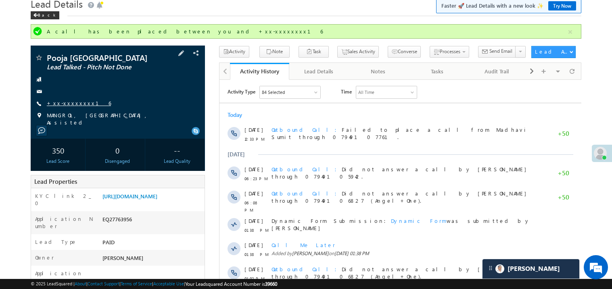
click at [67, 102] on link "+xx-xxxxxxxx16" at bounding box center [79, 103] width 64 height 7
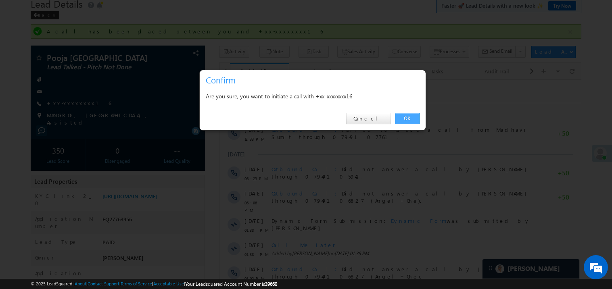
click at [406, 118] on link "OK" at bounding box center [407, 118] width 25 height 11
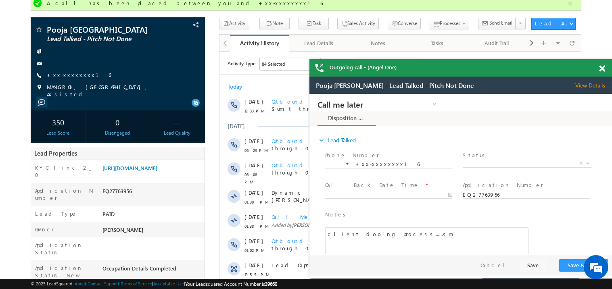
scroll to position [63, 0]
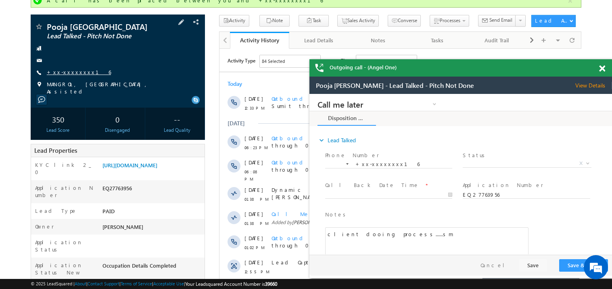
click at [0, 0] on link "+xx-xxxxxxxx16" at bounding box center [0, 0] width 0 height 0
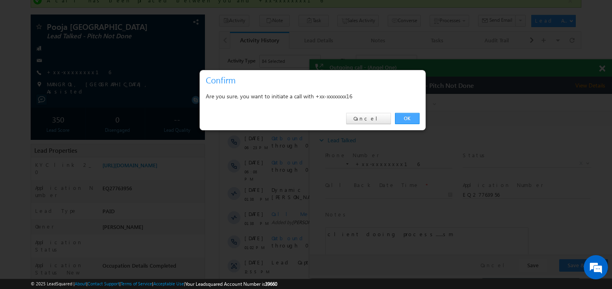
click at [411, 119] on link "OK" at bounding box center [407, 118] width 25 height 11
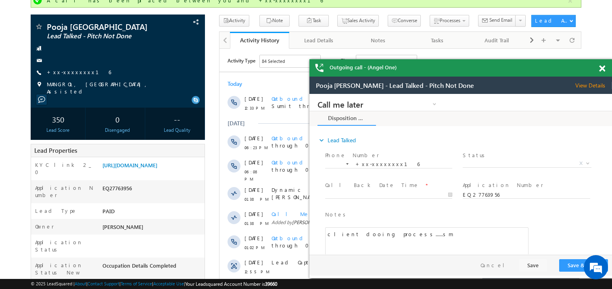
scroll to position [0, 0]
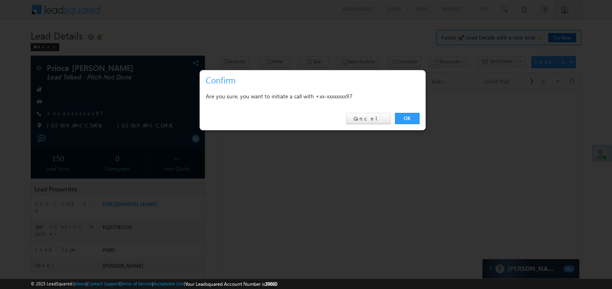
click at [406, 116] on link "OK" at bounding box center [407, 118] width 25 height 11
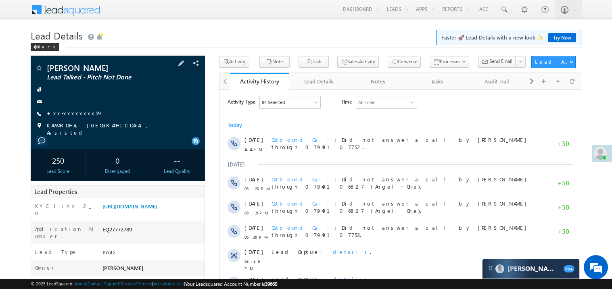
click at [176, 115] on div "+xx-xxxxxxxx59" at bounding box center [118, 114] width 166 height 8
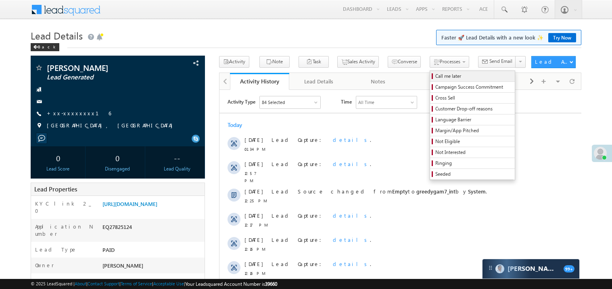
click at [436, 75] on span "Call me later" at bounding box center [474, 76] width 77 height 7
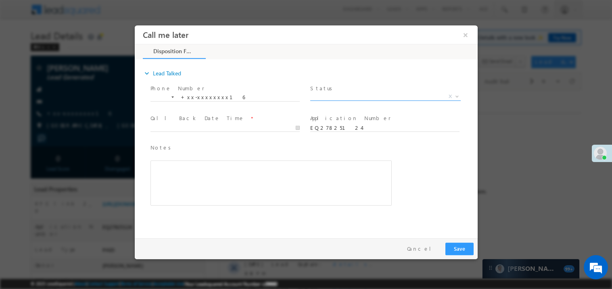
click at [346, 96] on span "X" at bounding box center [385, 96] width 151 height 8
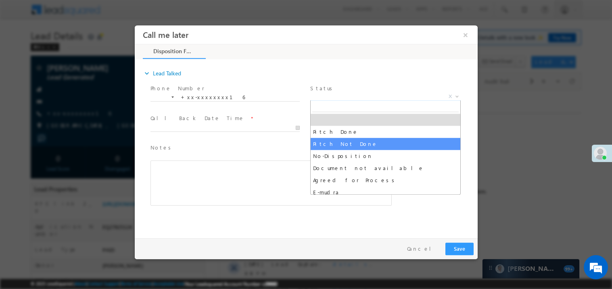
select select "Pitch Not Done"
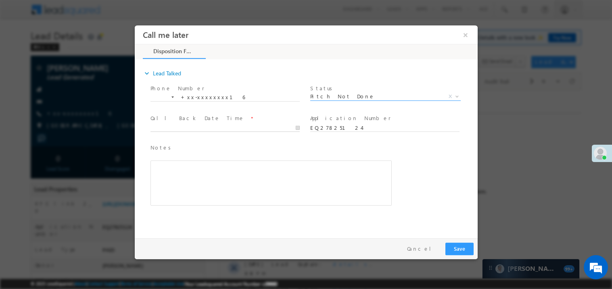
click at [185, 128] on body "Call me later ×" at bounding box center [305, 130] width 343 height 210
type input "08/26/25 1:42 PM"
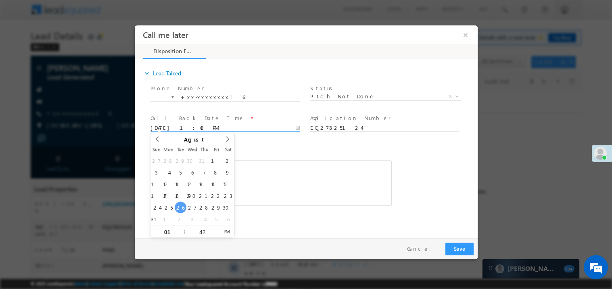
click at [278, 190] on div "Rich Text Editor, 40788eee-0fb2-11ec-a811-0adc8a9d82c2__tab1__section1__Notes__…" at bounding box center [270, 182] width 241 height 45
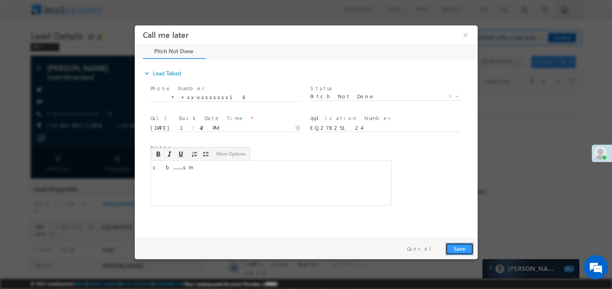
click at [451, 245] on button "Save" at bounding box center [459, 249] width 28 height 13
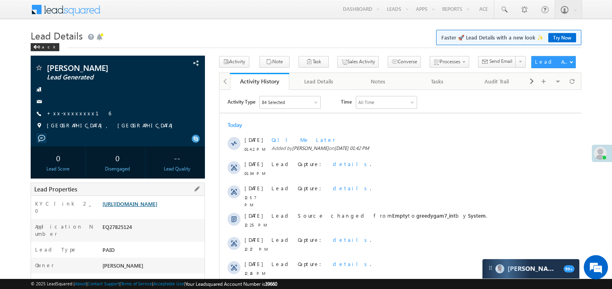
click at [141, 207] on link "https://angelbroking1-pk3em7sa.customui-test.leadsquared.com?leadId=c868d40a-67…" at bounding box center [130, 204] width 55 height 7
click at [77, 113] on link "+xx-xxxxxxxx16" at bounding box center [79, 113] width 64 height 7
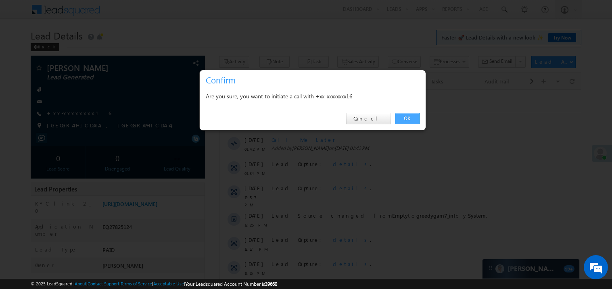
click at [407, 118] on link "OK" at bounding box center [407, 118] width 25 height 11
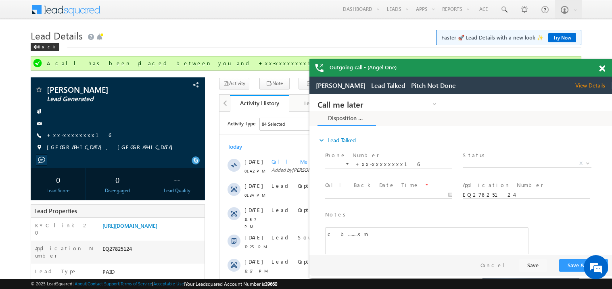
click at [602, 70] on span at bounding box center [602, 68] width 6 height 7
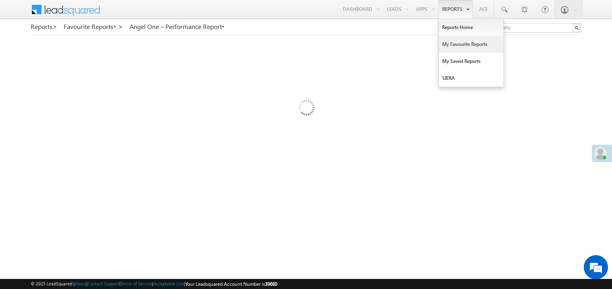
click at [450, 45] on link "My Favourite Reports" at bounding box center [471, 44] width 65 height 17
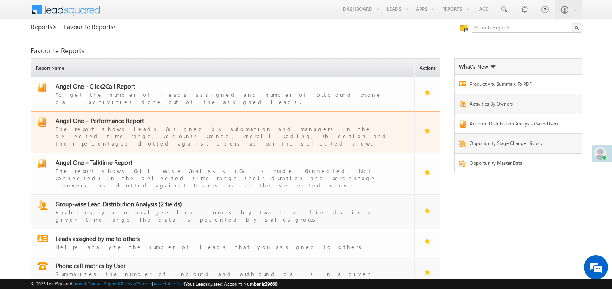
click at [109, 117] on span "Angel One – Performance Report" at bounding box center [100, 121] width 88 height 8
